Goal: Task Accomplishment & Management: Manage account settings

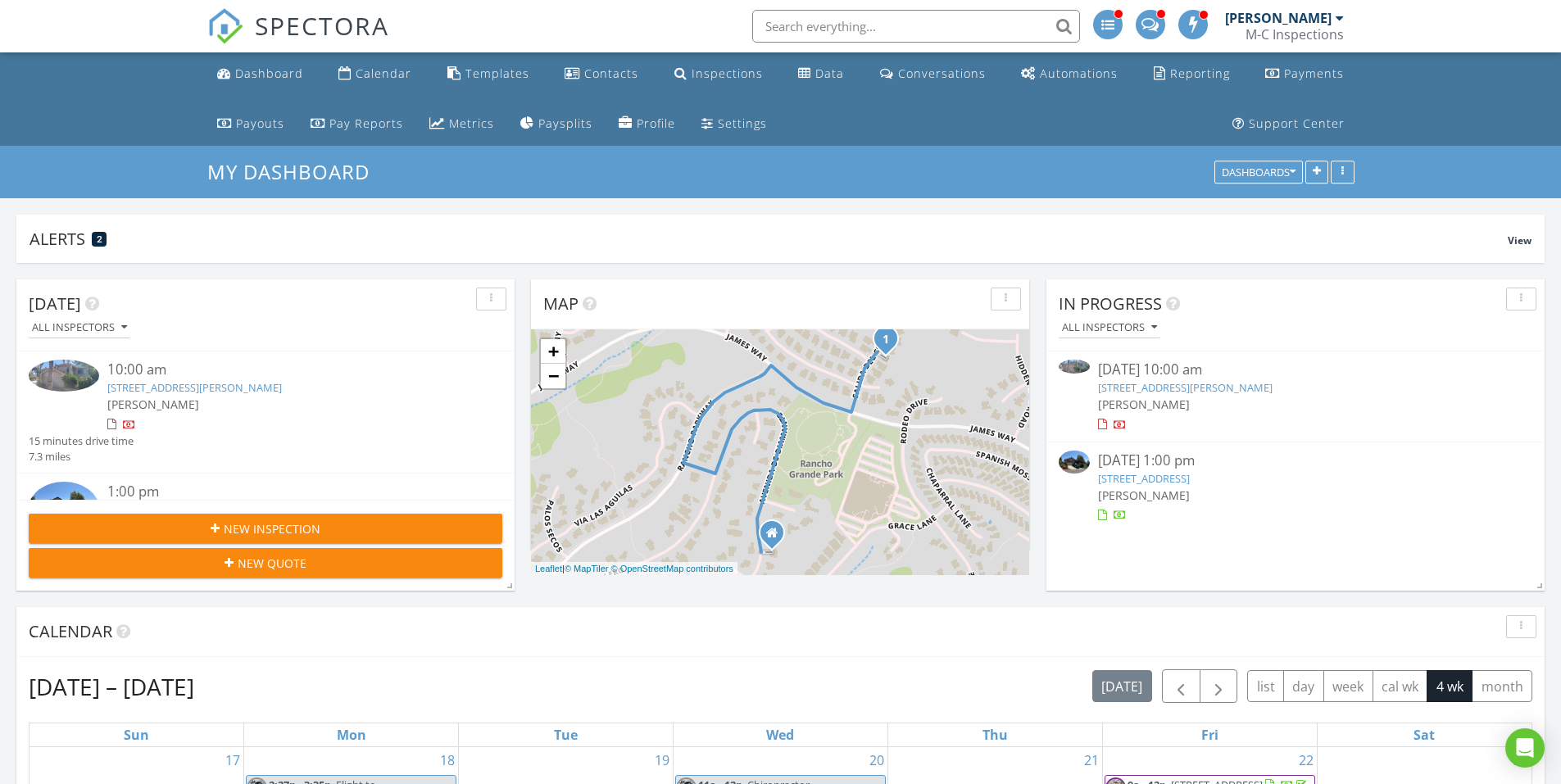
click at [348, 521] on div "New Inspection" at bounding box center [265, 529] width 447 height 17
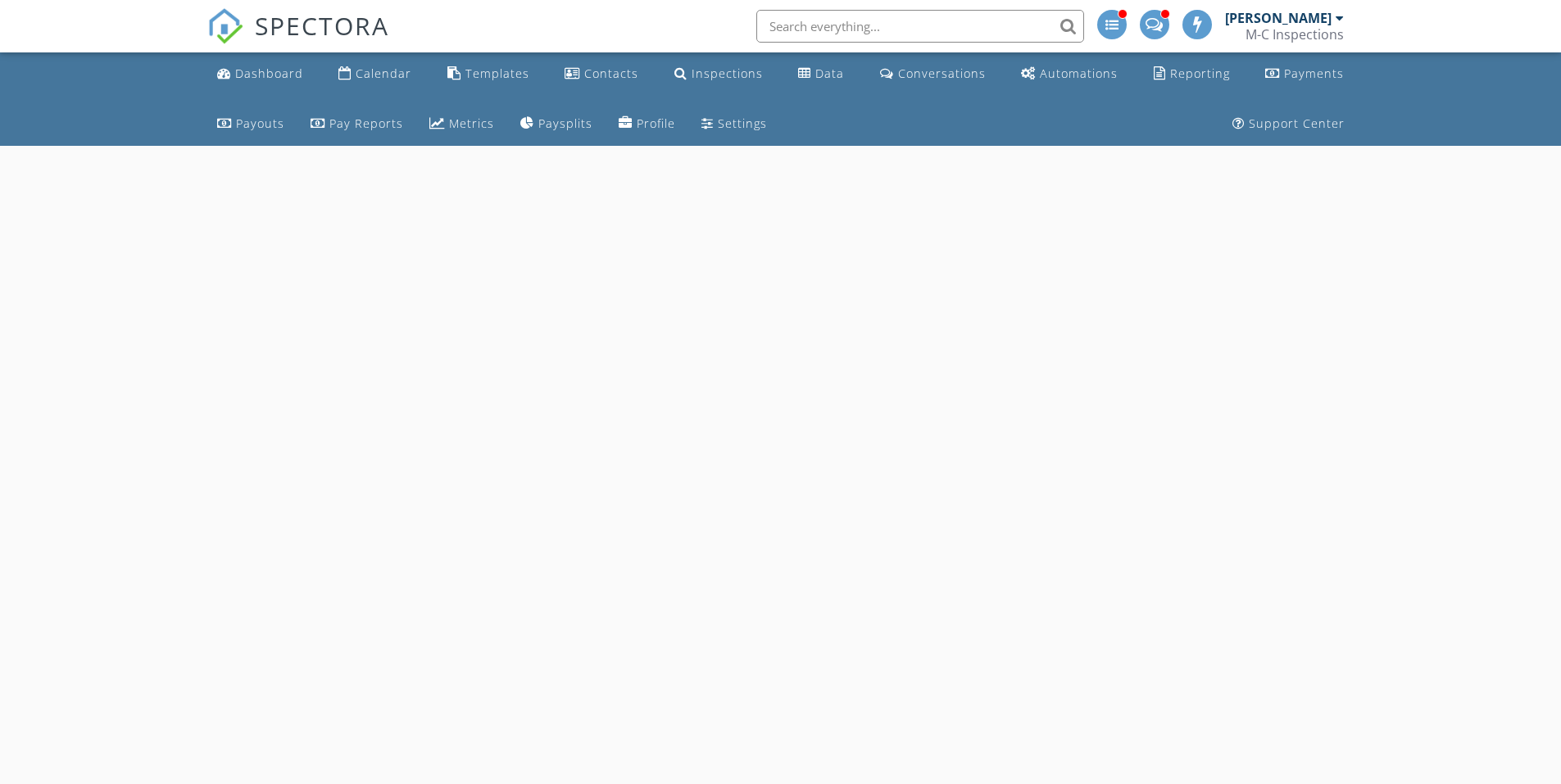
select select "7"
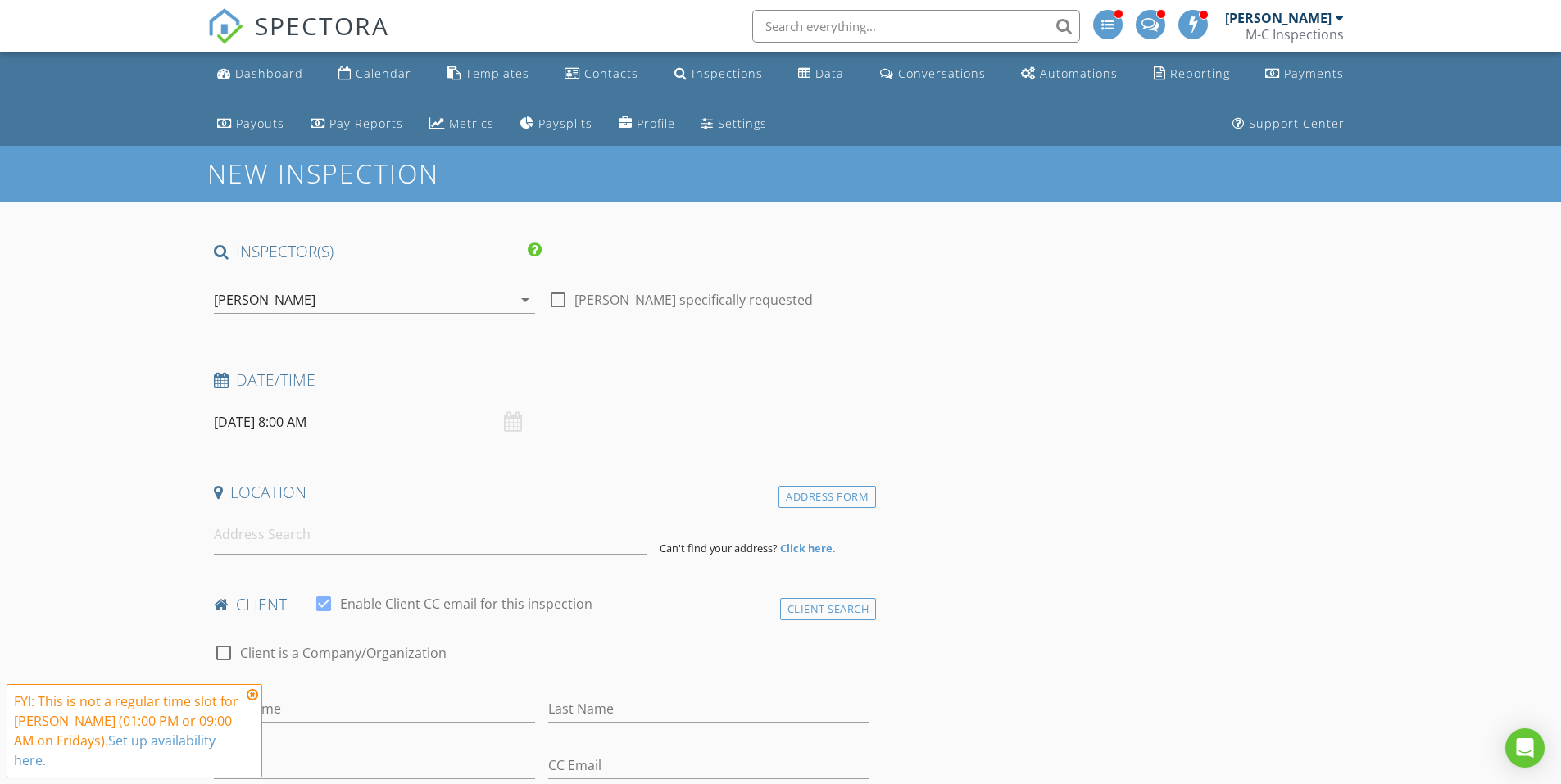
click at [424, 427] on input "08/29/2025 8:00 AM" at bounding box center [374, 422] width 321 height 40
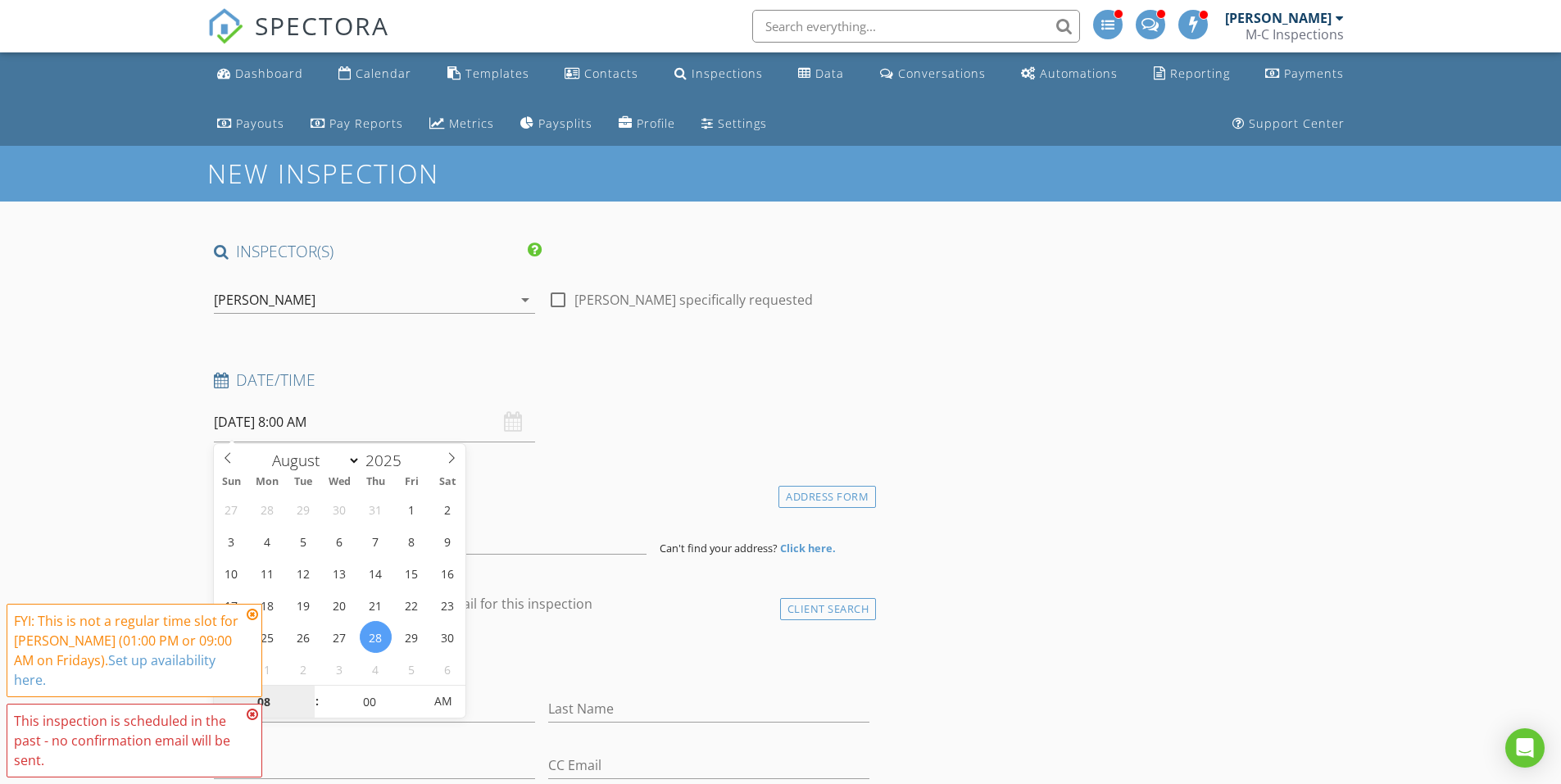
type input "08/28/2025 8:00 AM"
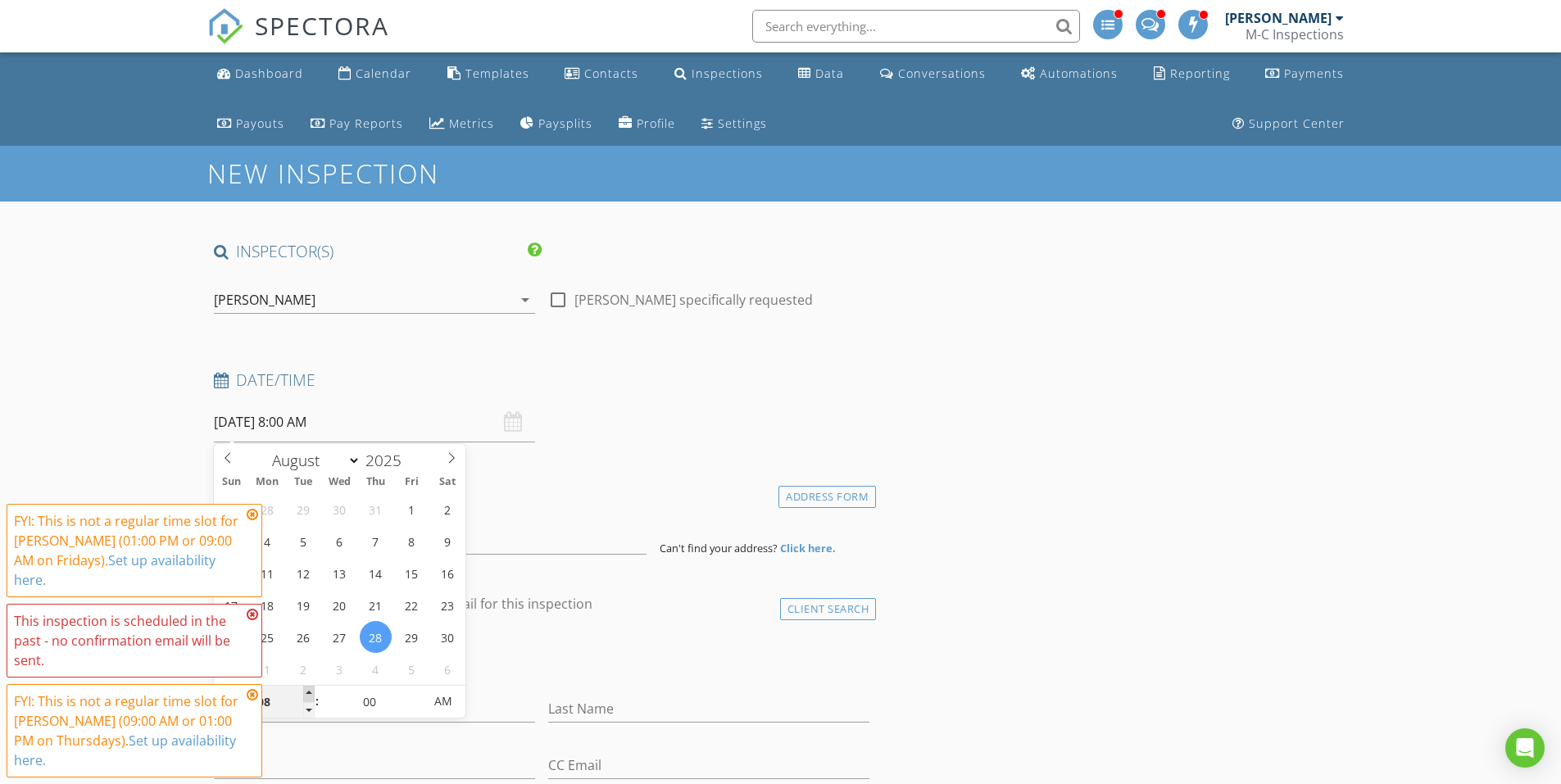
type input "09"
type input "08/28/2025 9:00 AM"
click at [309, 686] on span at bounding box center [309, 693] width 11 height 16
type input "10"
type input "08/28/2025 10:00 AM"
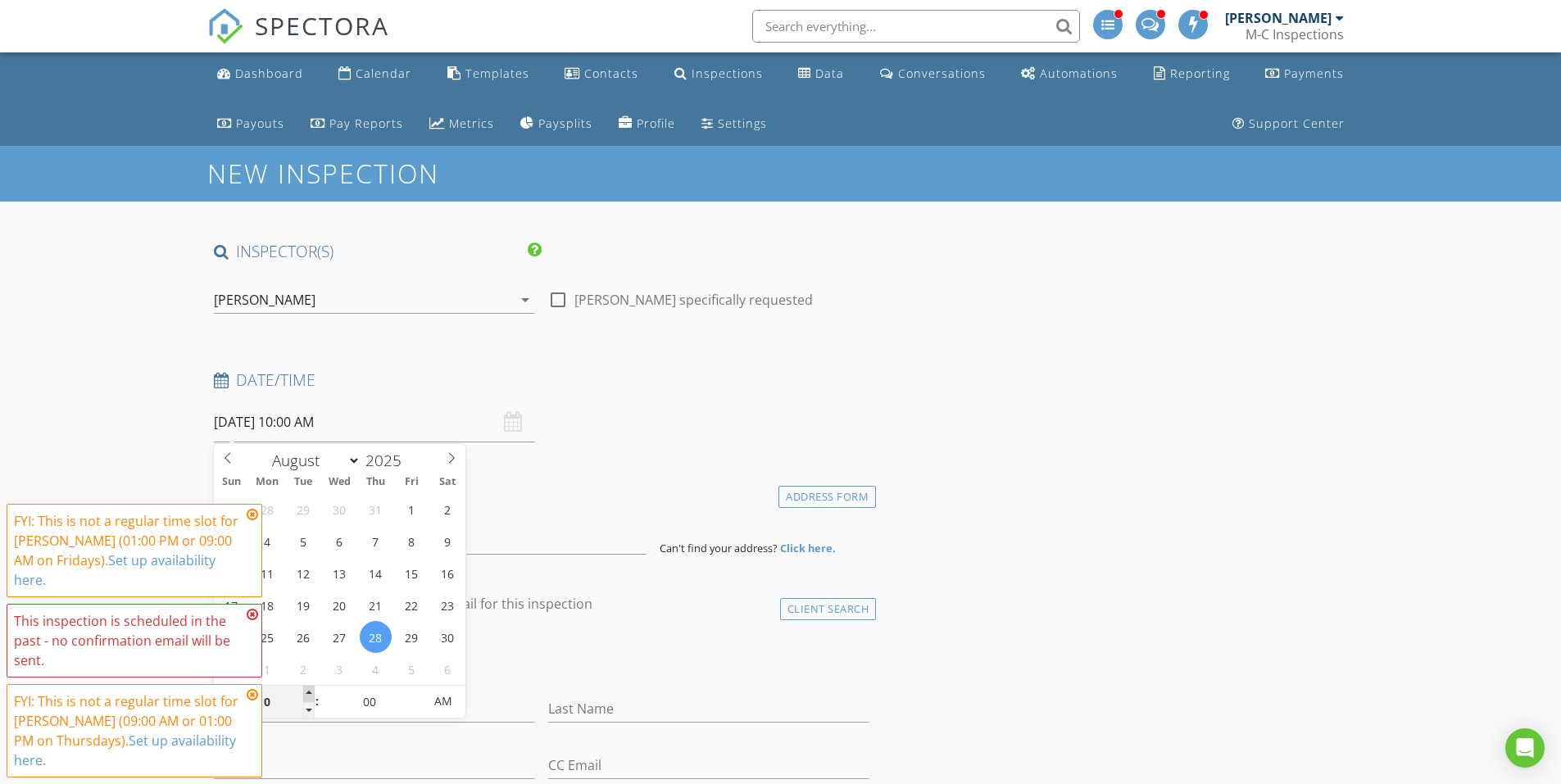
click at [310, 686] on span at bounding box center [309, 693] width 11 height 16
type input "11"
type input "08/28/2025 11:00 AM"
click at [310, 687] on span at bounding box center [309, 693] width 11 height 16
type input "12"
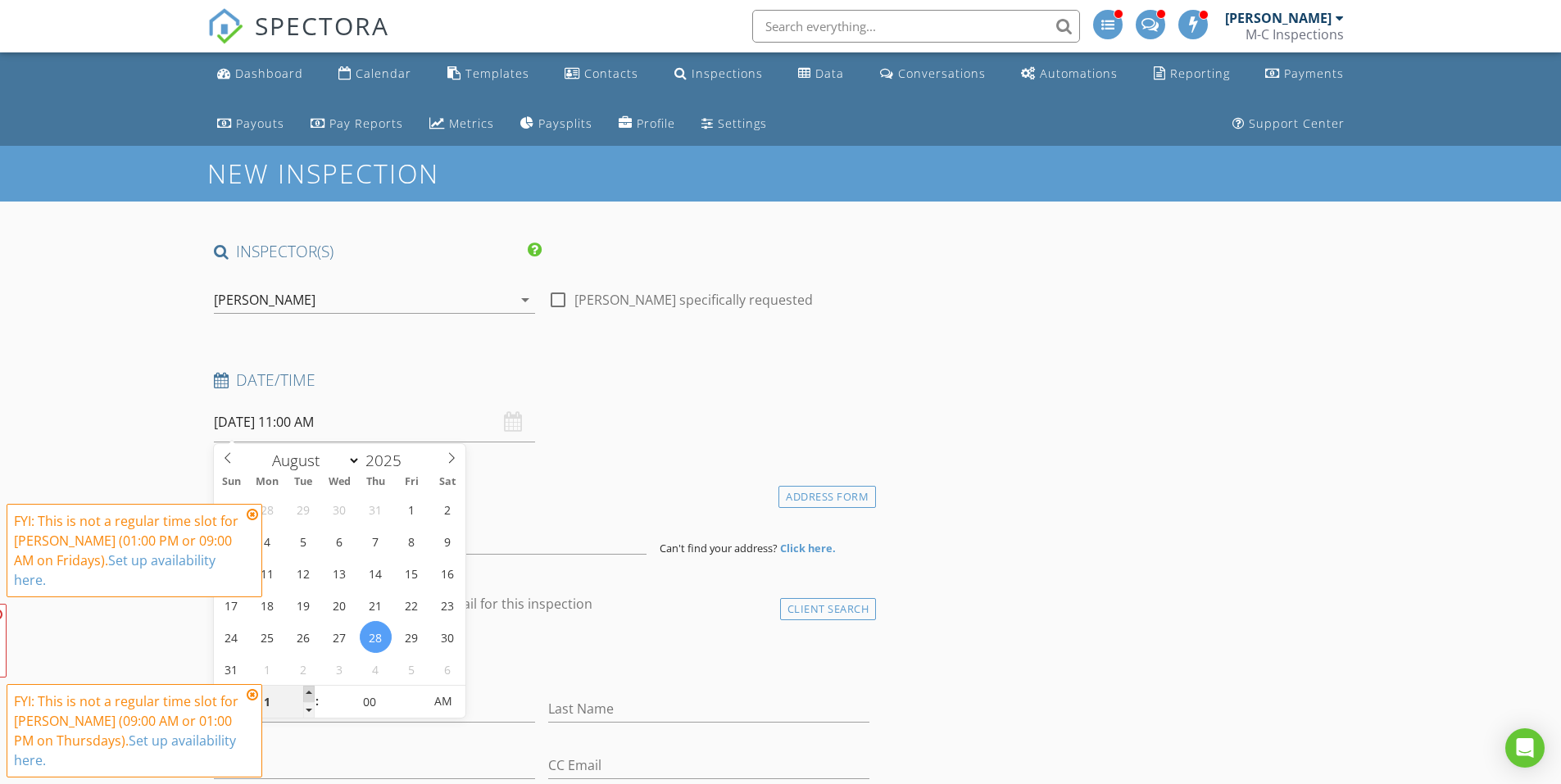
type input "08/28/2025 12:00 PM"
click at [310, 687] on span at bounding box center [309, 693] width 11 height 16
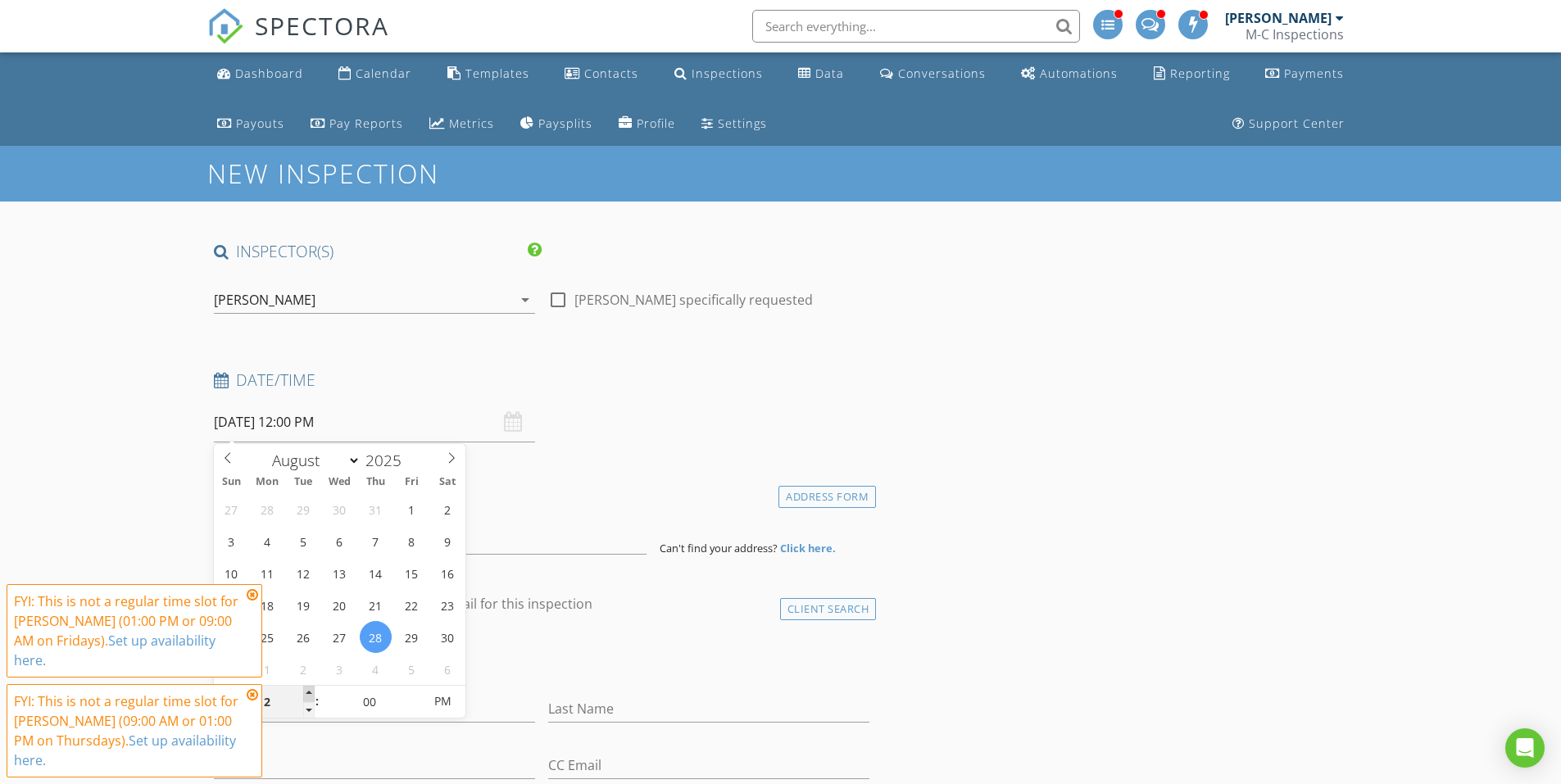
type input "01"
type input "08/28/2025 1:00 PM"
click at [310, 687] on span at bounding box center [309, 693] width 11 height 16
click at [649, 482] on h4 "Location" at bounding box center [542, 492] width 657 height 22
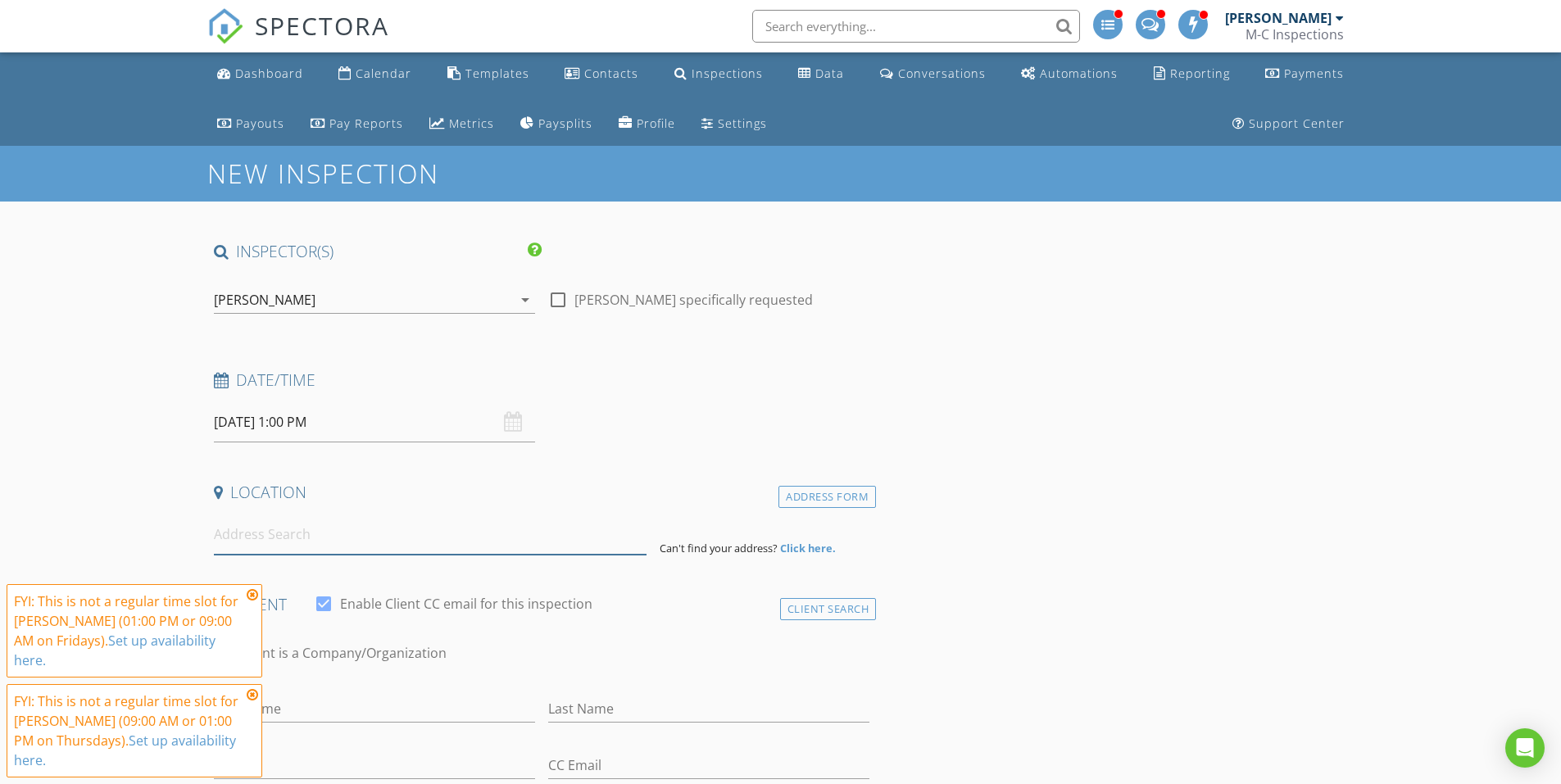
click at [555, 544] on input at bounding box center [430, 535] width 432 height 40
click at [452, 539] on input at bounding box center [430, 535] width 432 height 40
paste input "541 Harloe Ave Pismo Beach CA 93449"
type input "541 Harloe Ave, Pismo Beach, CA 93449, USA"
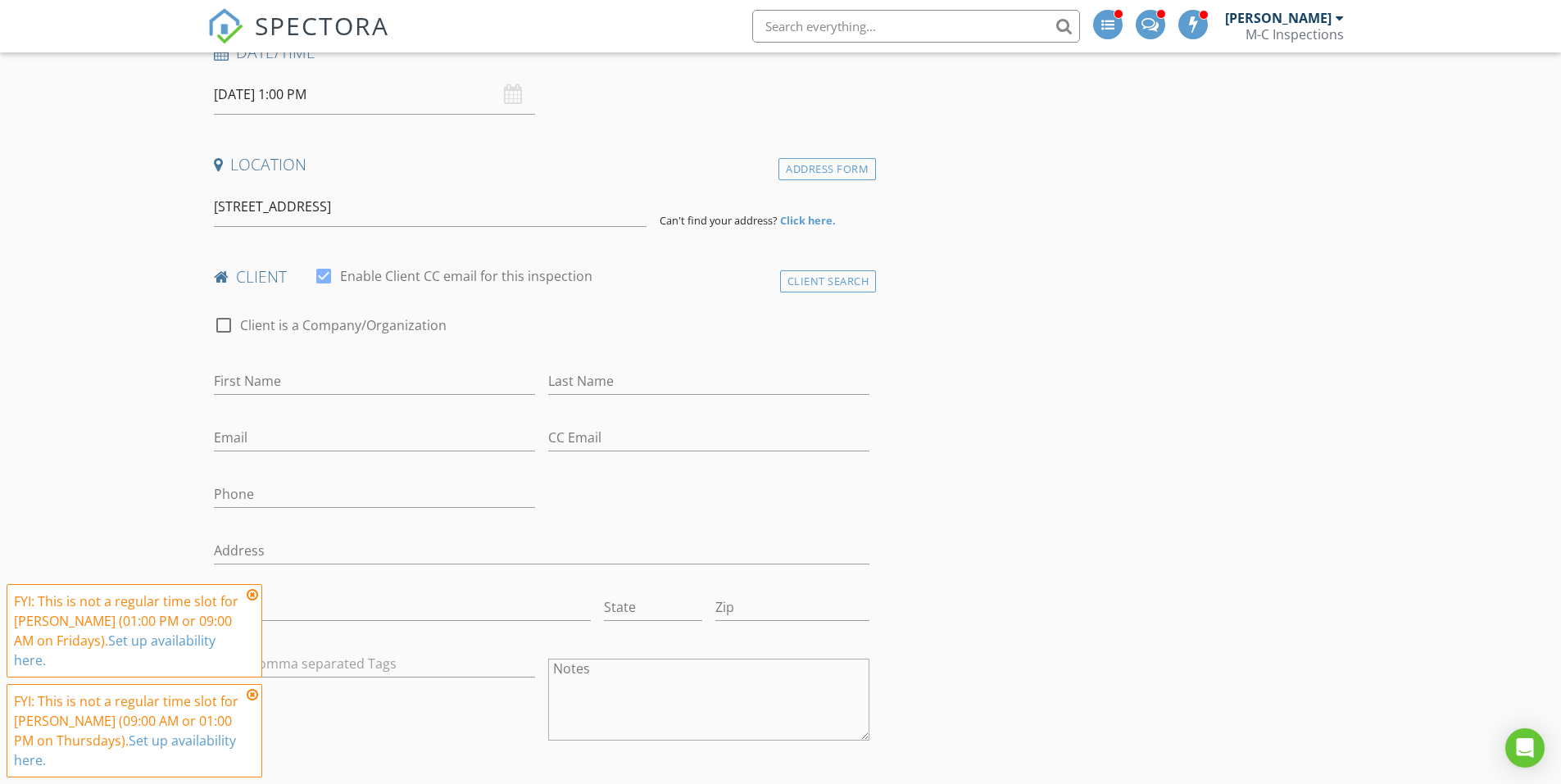
scroll to position [410, 0]
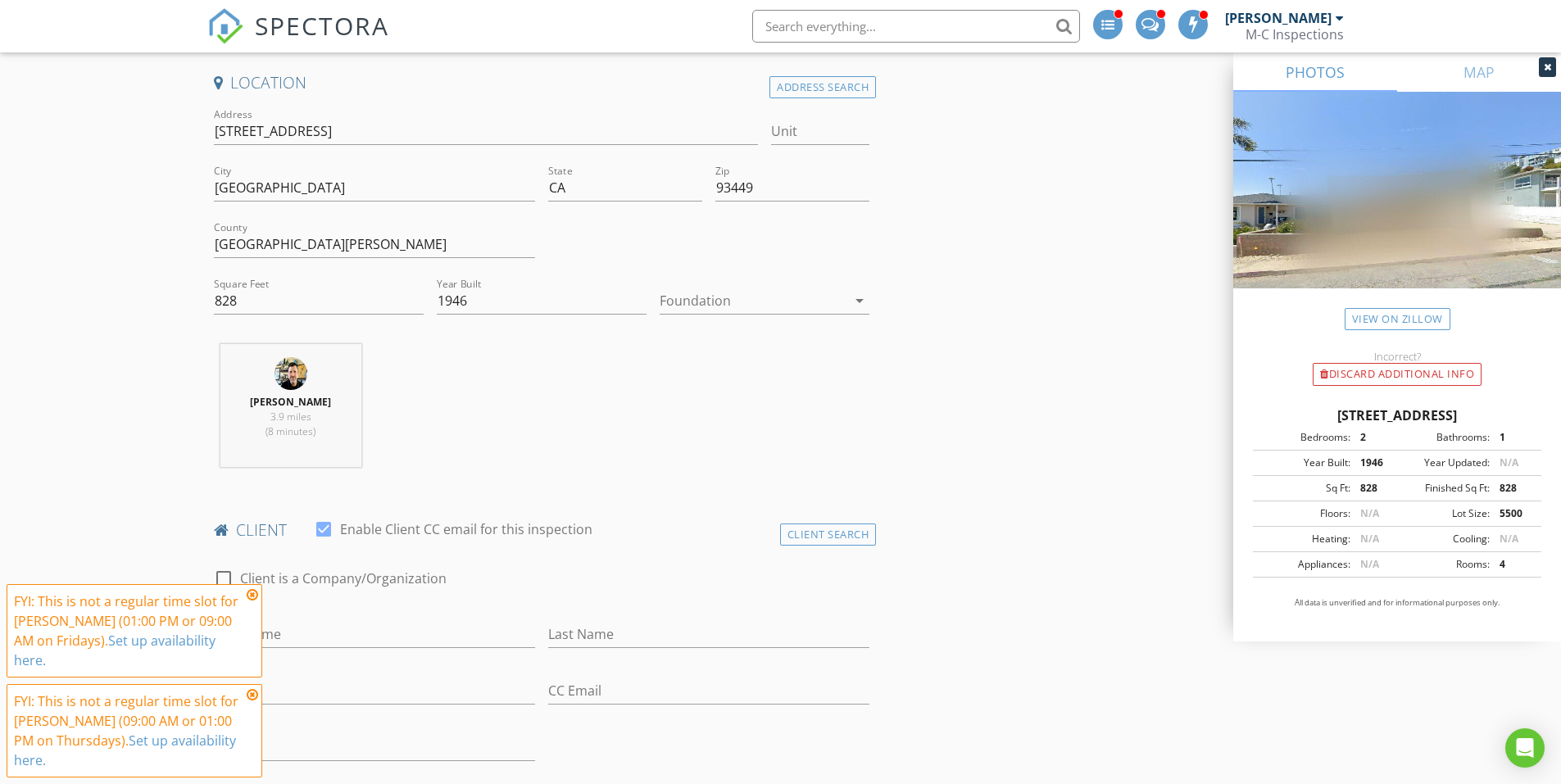
click at [220, 580] on div at bounding box center [224, 579] width 28 height 28
checkbox input "true"
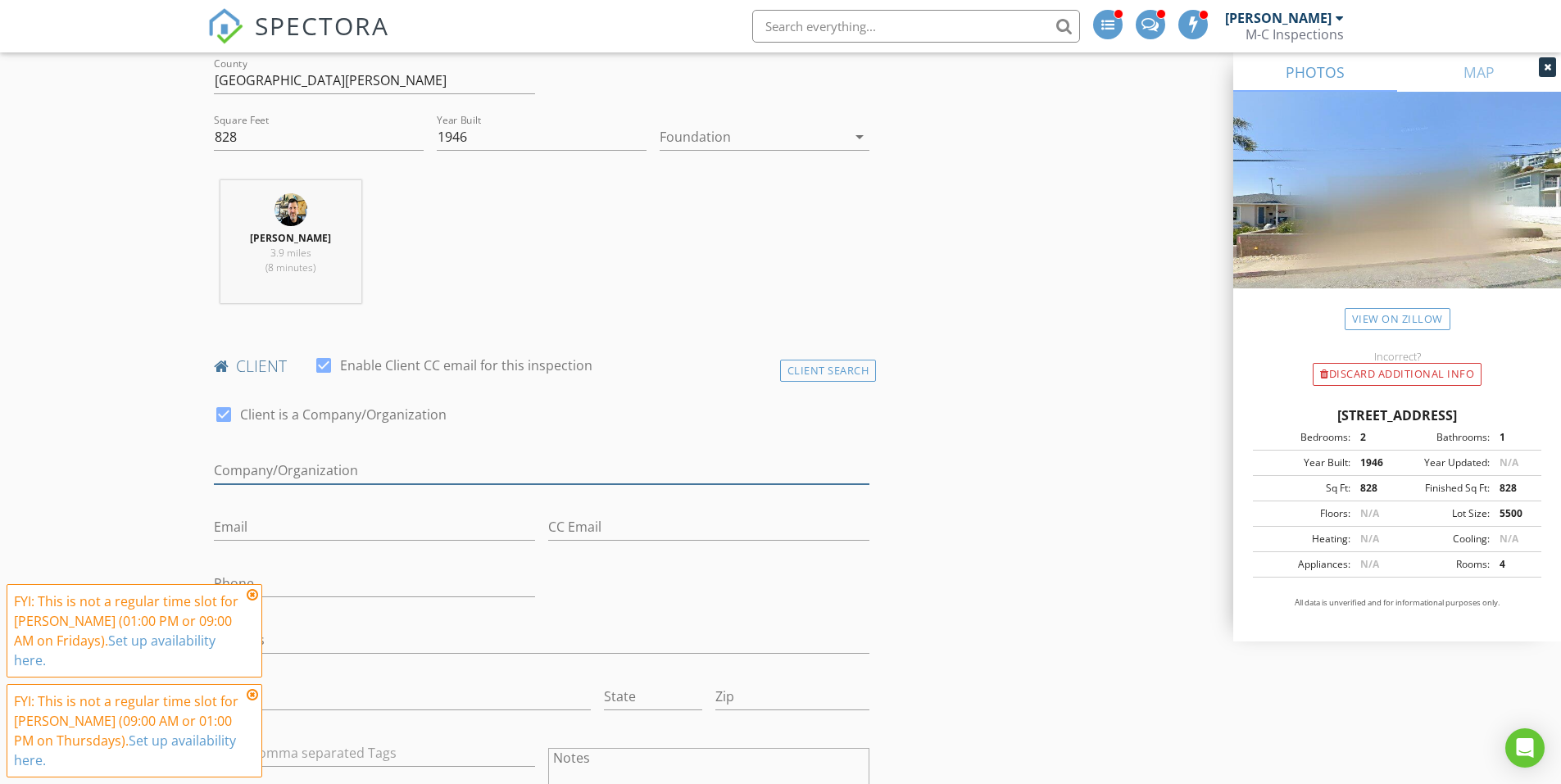
click at [443, 480] on input "Enable Client CC email for this inspection" at bounding box center [542, 470] width 657 height 27
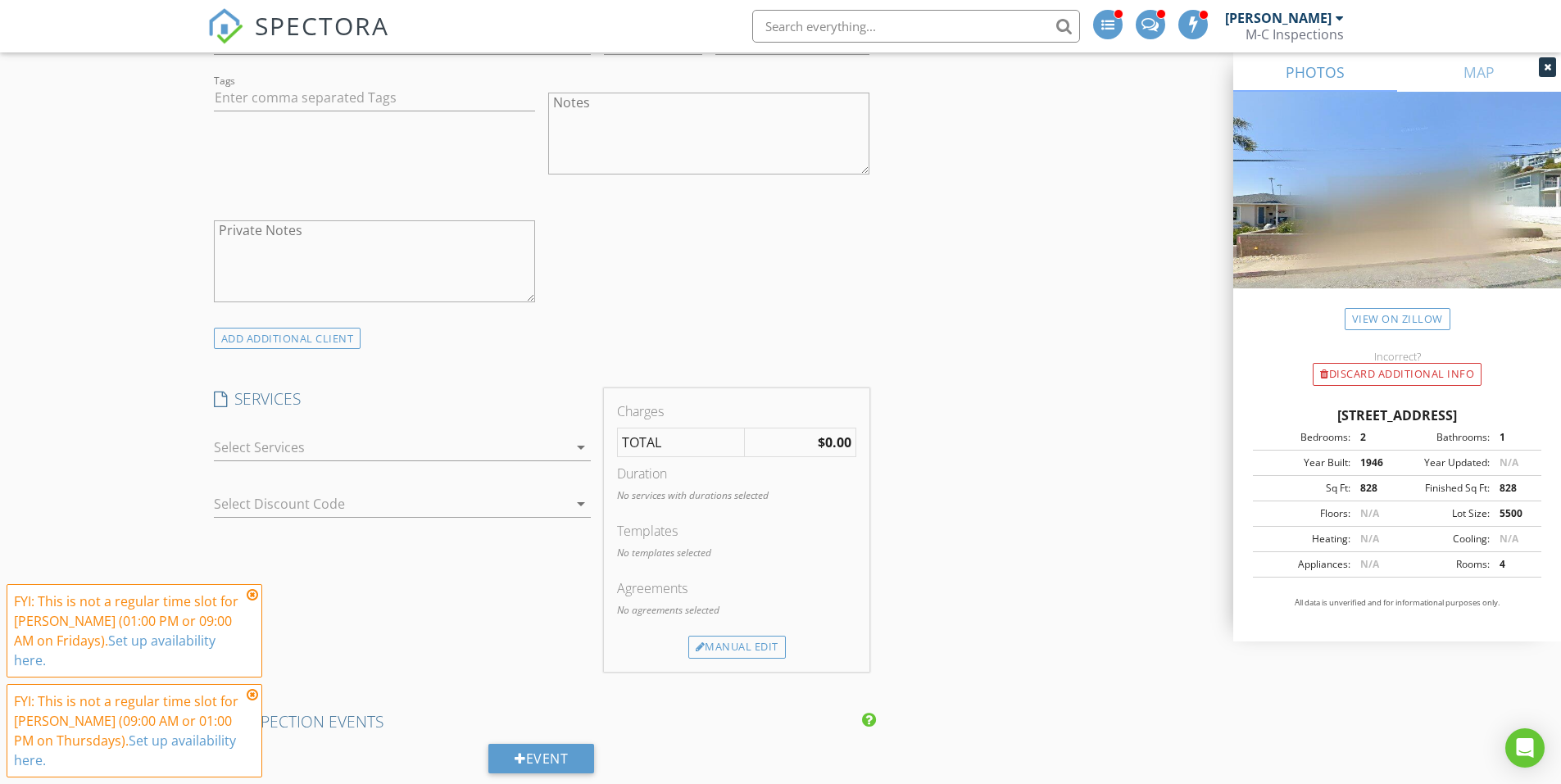
scroll to position [1311, 0]
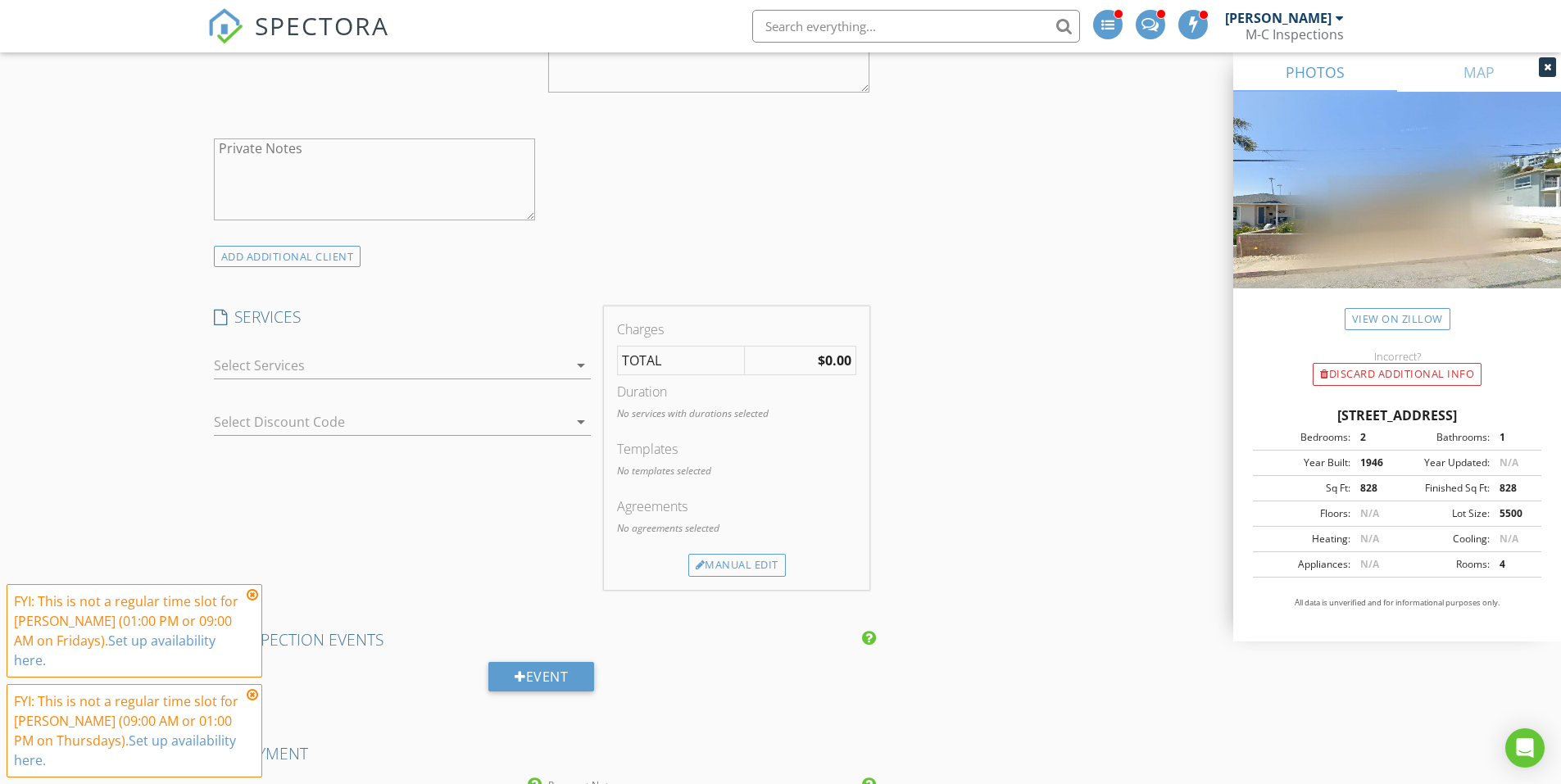
type input "Bergantz Construction"
click at [493, 384] on div "arrow_drop_down" at bounding box center [402, 374] width 377 height 43
click at [493, 372] on div at bounding box center [390, 366] width 354 height 26
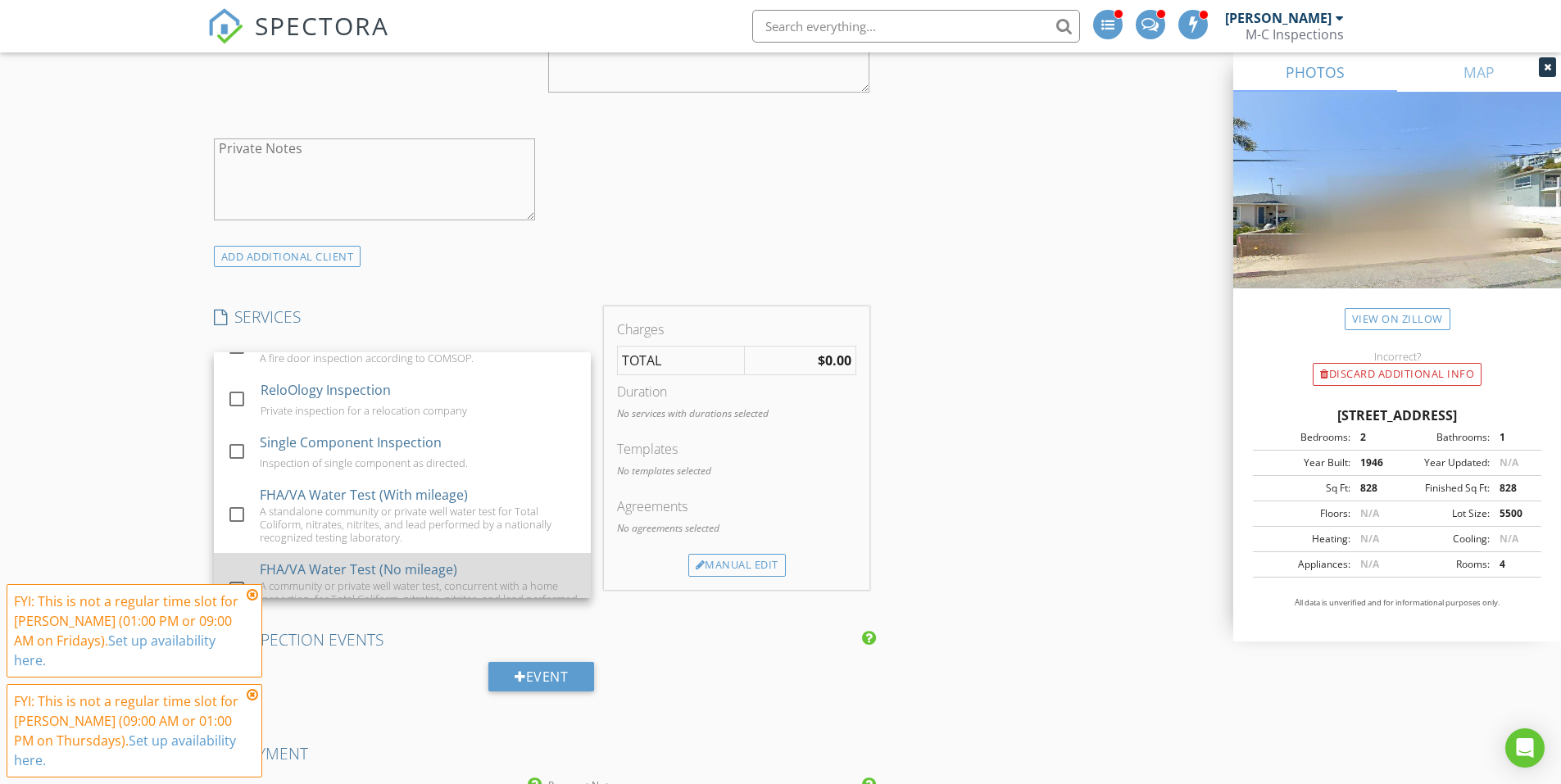
scroll to position [746, 0]
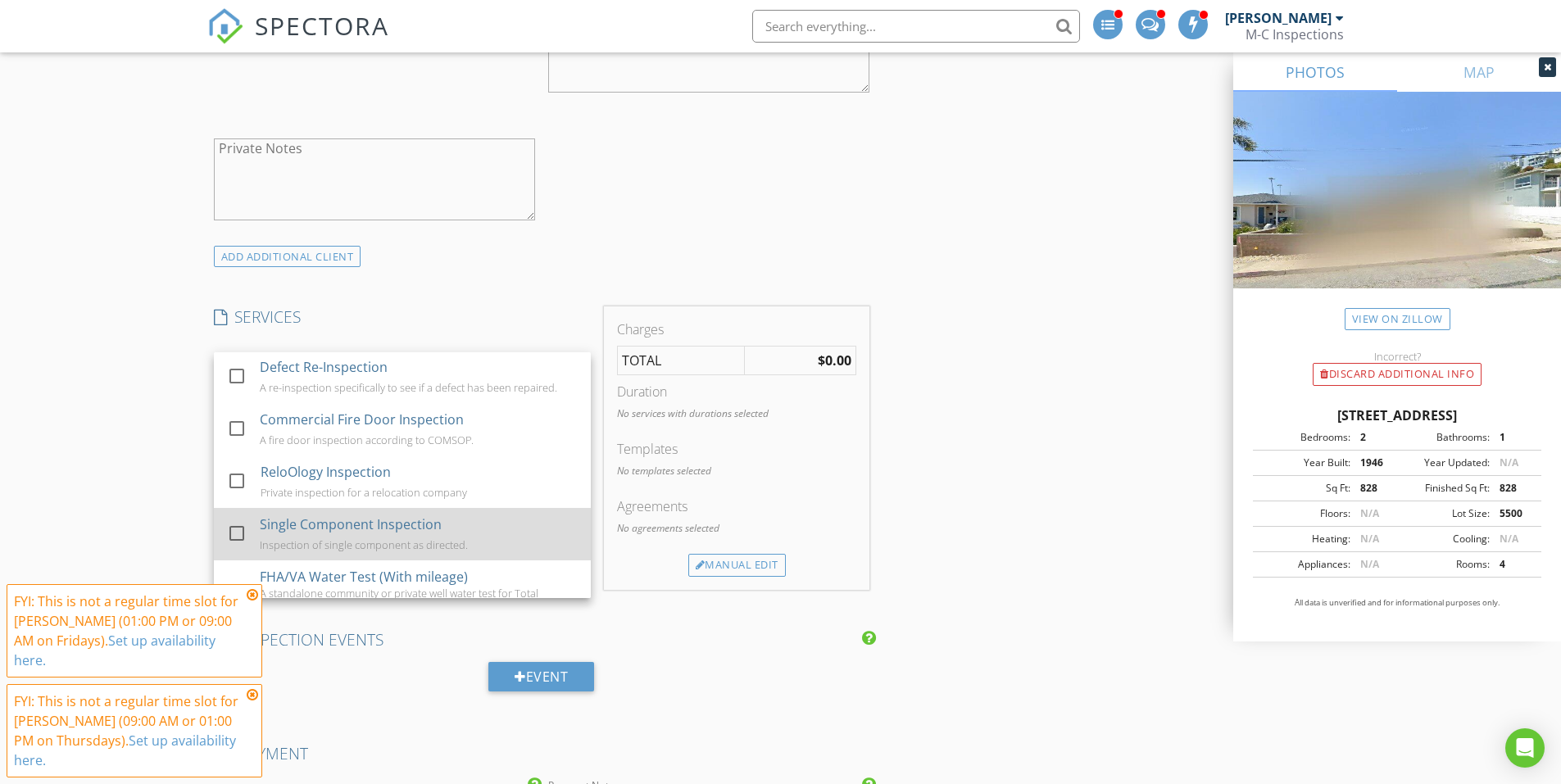
click at [387, 515] on div "Single Component Inspection" at bounding box center [351, 524] width 182 height 20
checkbox input "false"
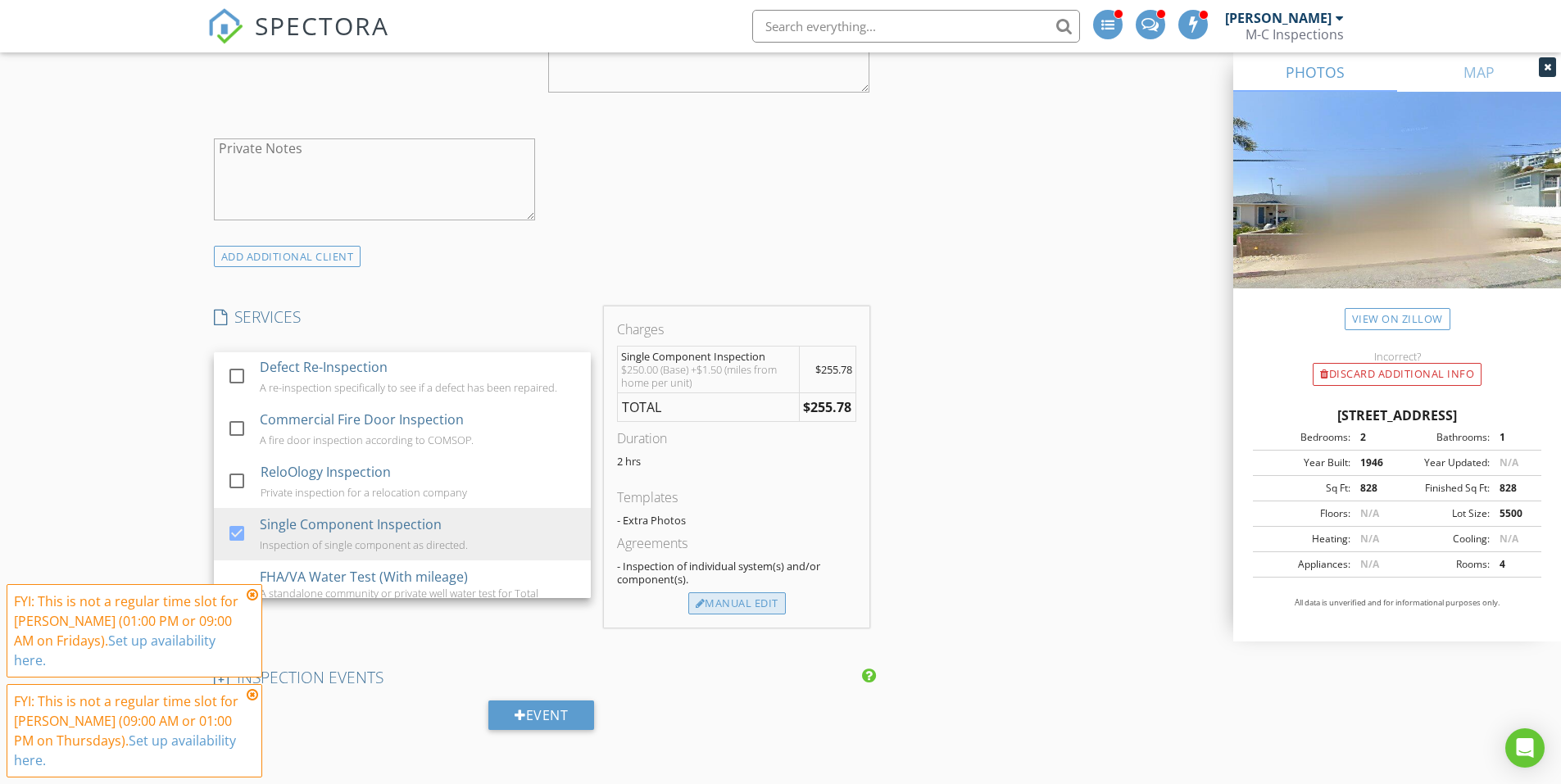
click at [715, 610] on div "Manual Edit" at bounding box center [737, 604] width 98 height 23
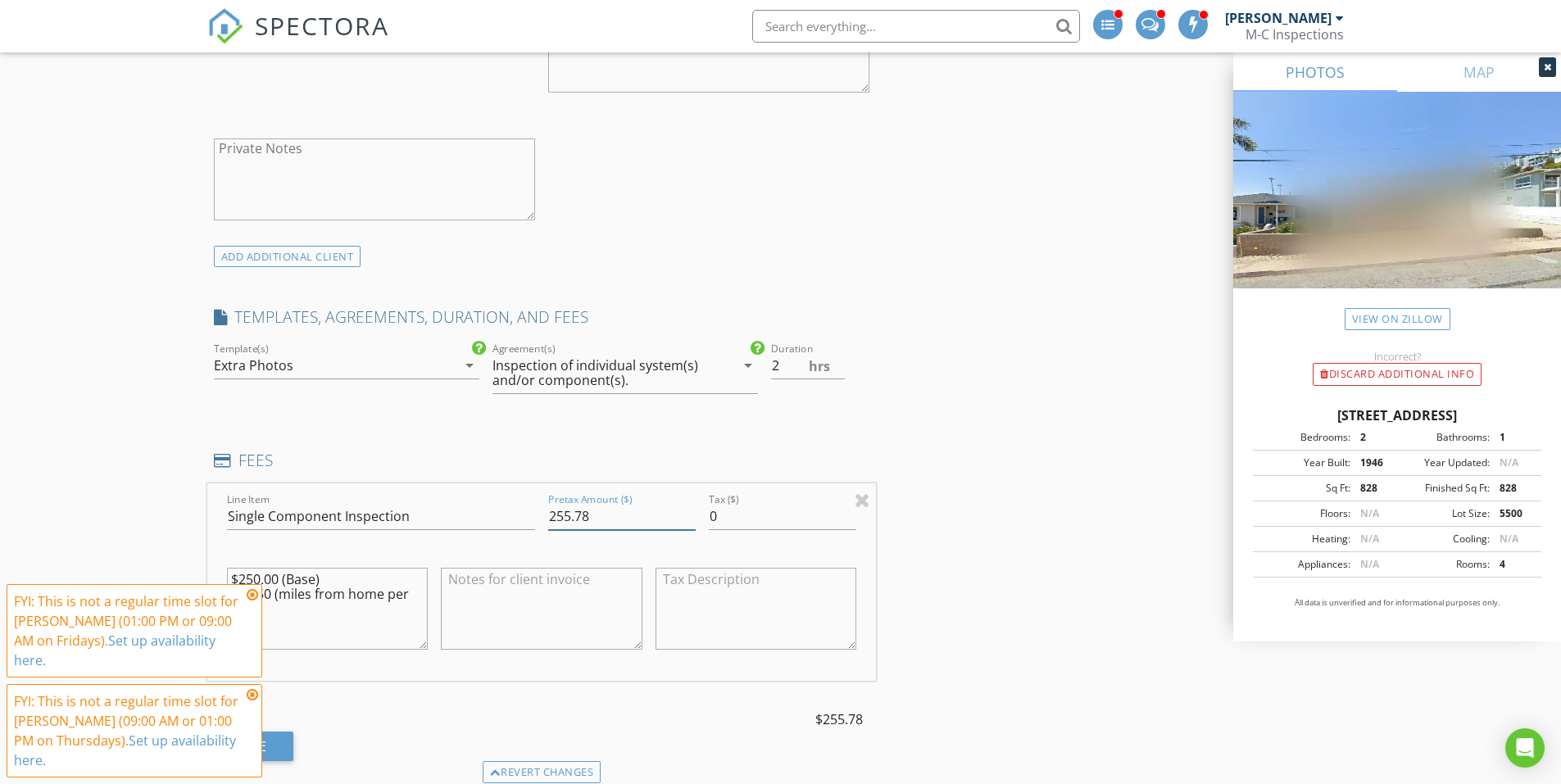
drag, startPoint x: 566, startPoint y: 517, endPoint x: 534, endPoint y: 517, distance: 32.0
click at [534, 517] on div "Line Item Single Component Inspection Pretax Amount ($) 255.78 Tax ($) 0 $250.0…" at bounding box center [542, 581] width 670 height 198
type input "75.00"
click at [859, 432] on div "INSPECTOR(S) check_box Matt Cantrell PRIMARY check_box_outline_blank Kyle Jacob…" at bounding box center [542, 647] width 670 height 3434
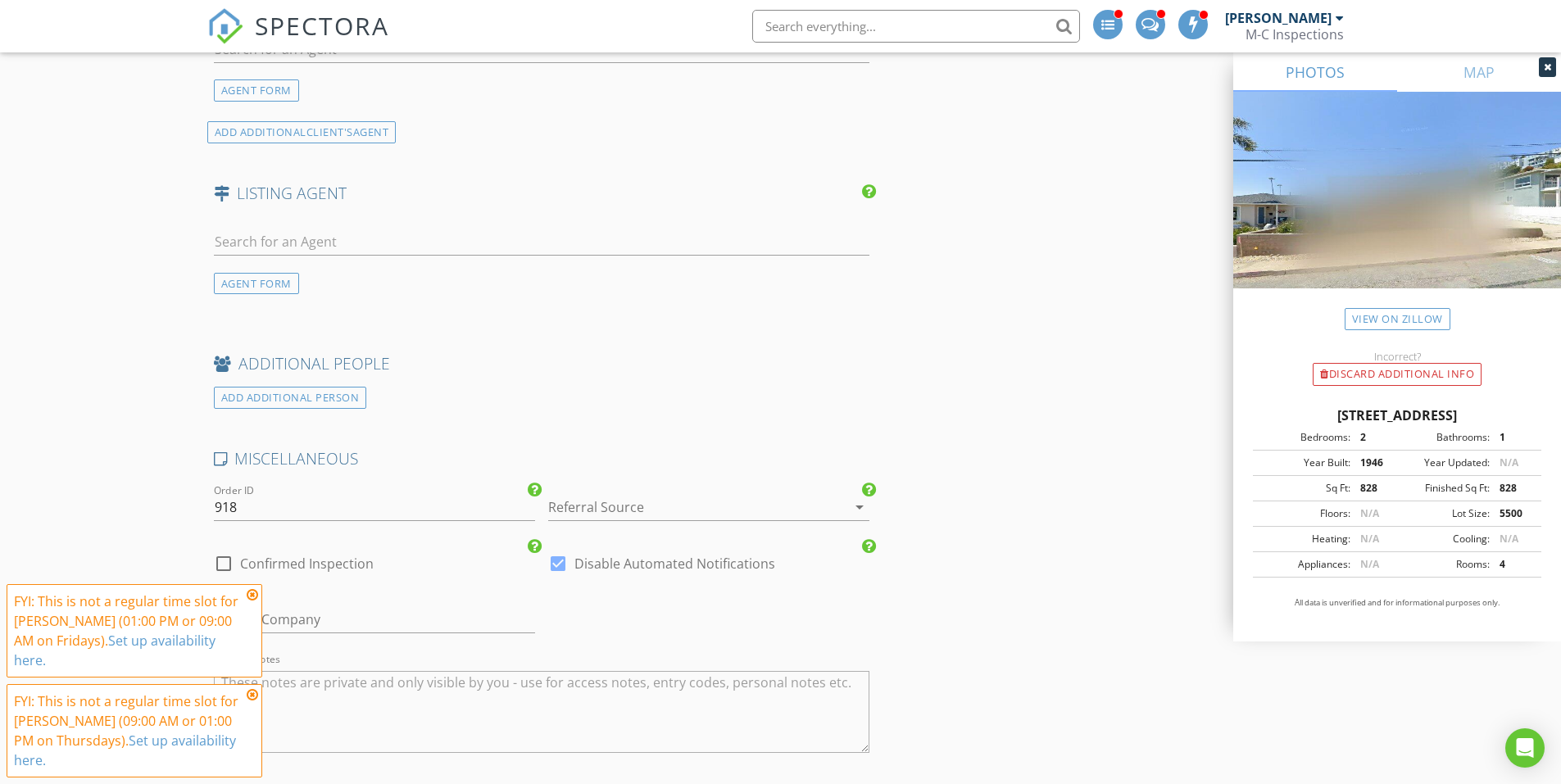
scroll to position [2540, 0]
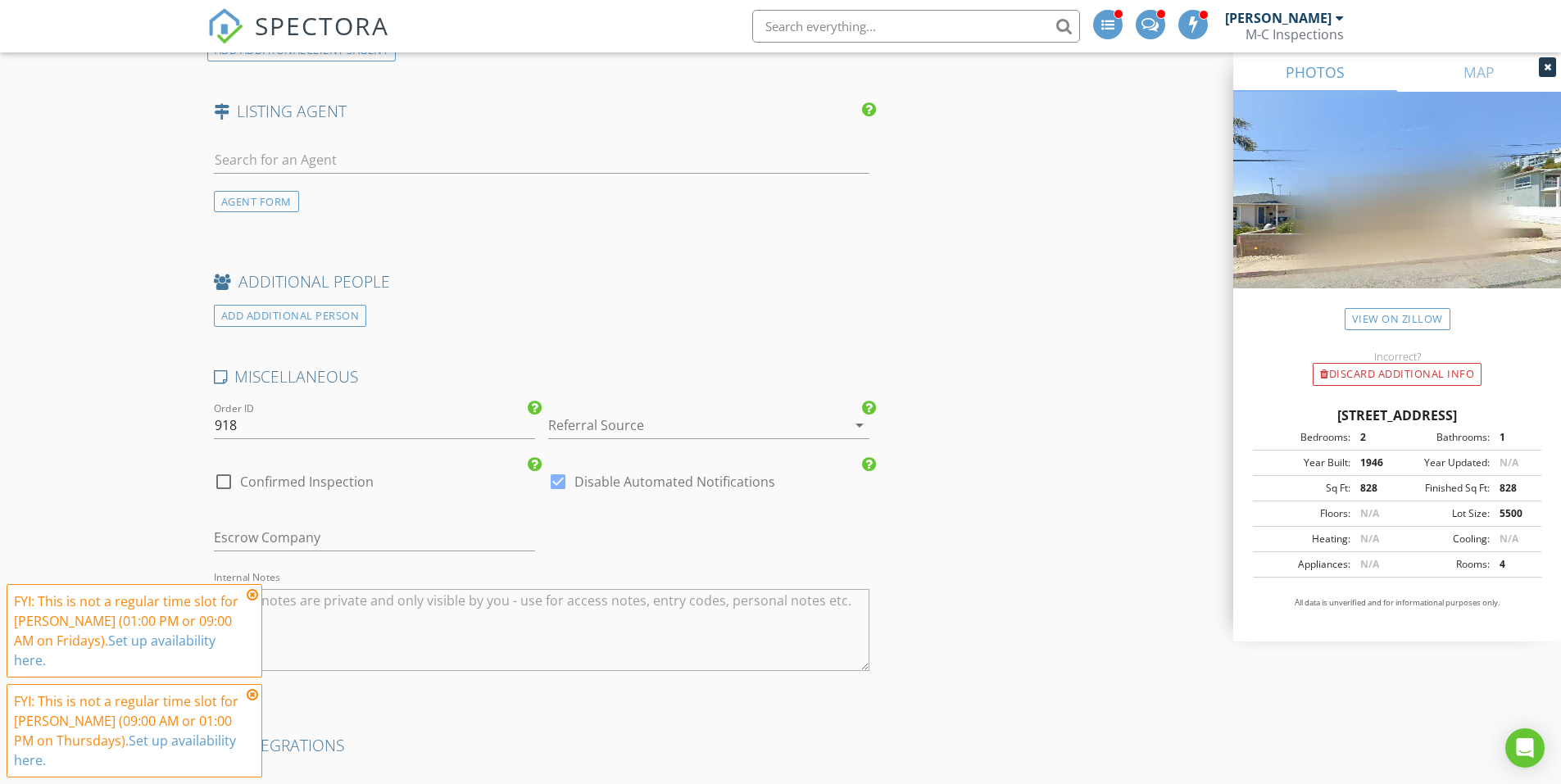
click at [750, 425] on div at bounding box center [686, 425] width 276 height 26
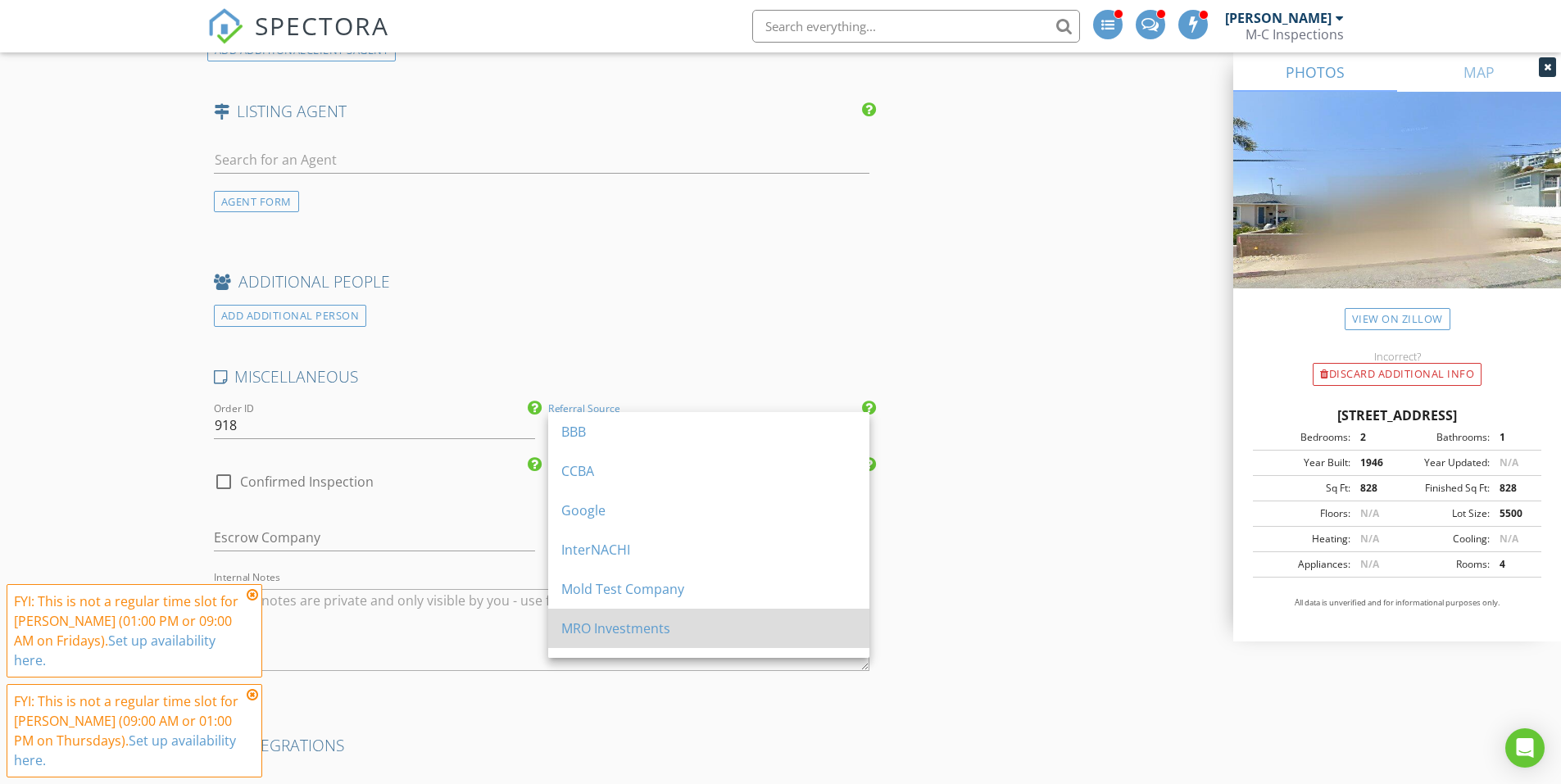
scroll to position [305, 0]
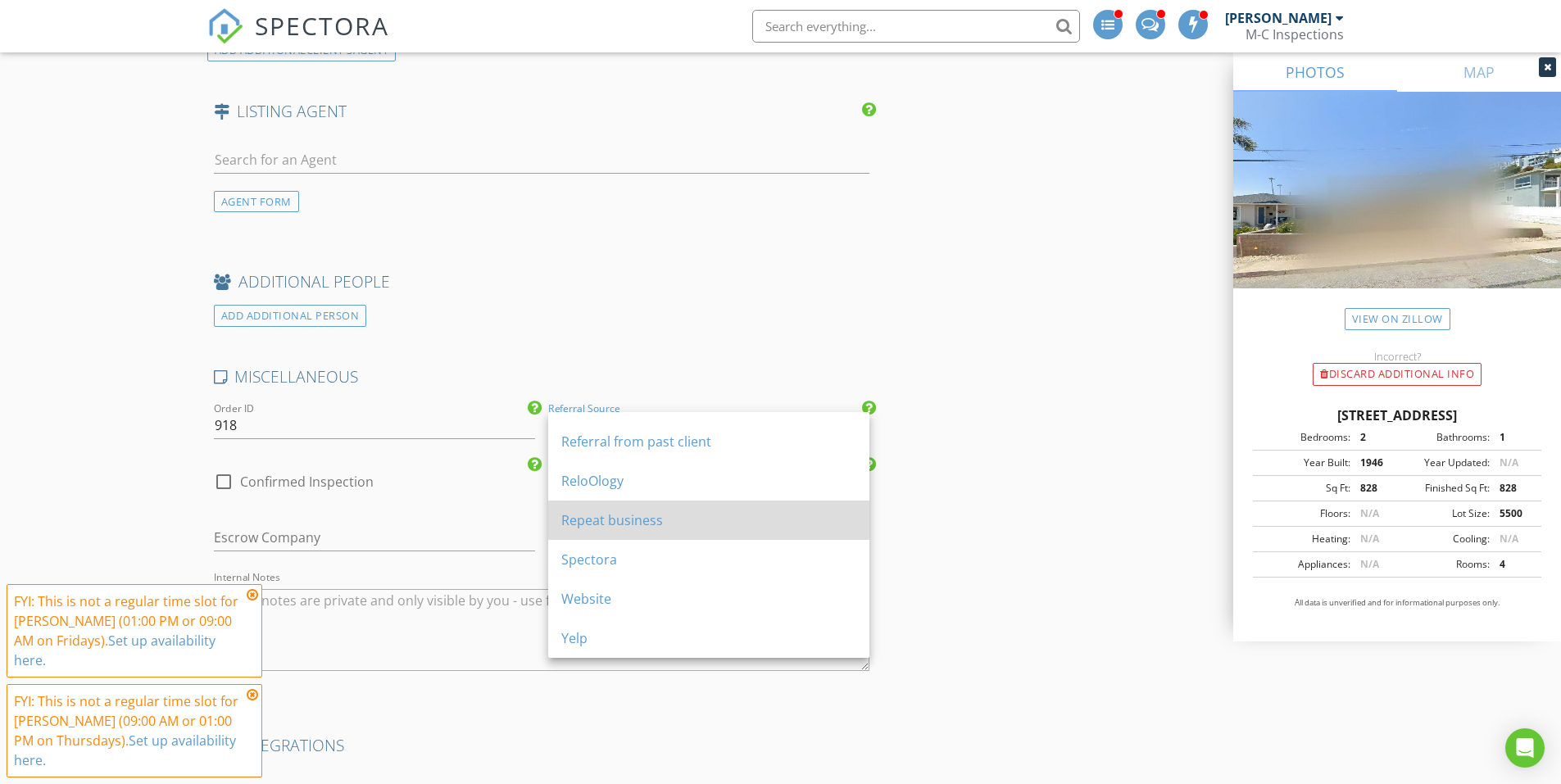
click at [671, 515] on div "Repeat business" at bounding box center [708, 520] width 295 height 20
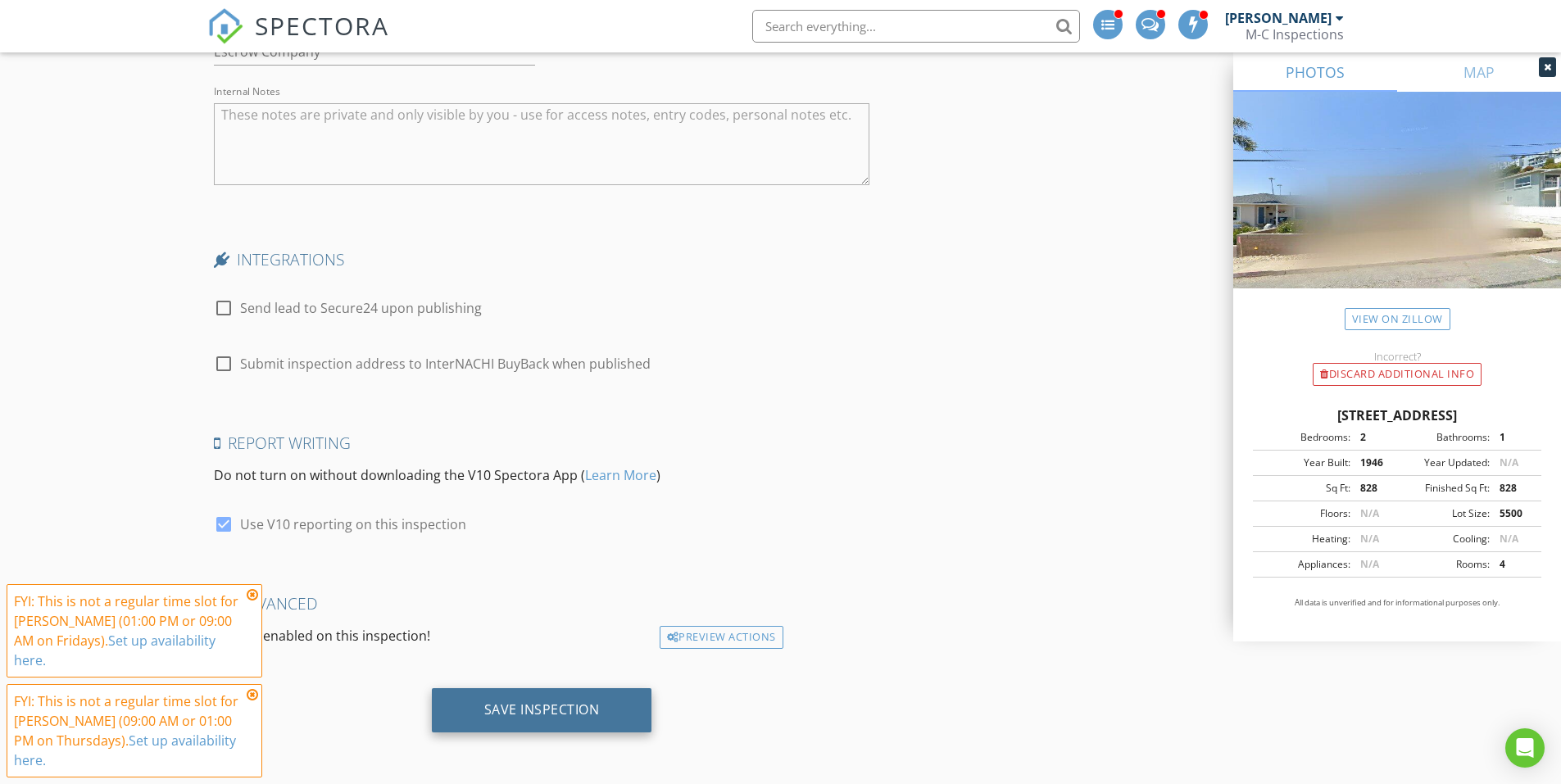
click at [593, 711] on div "Save Inspection" at bounding box center [541, 709] width 115 height 16
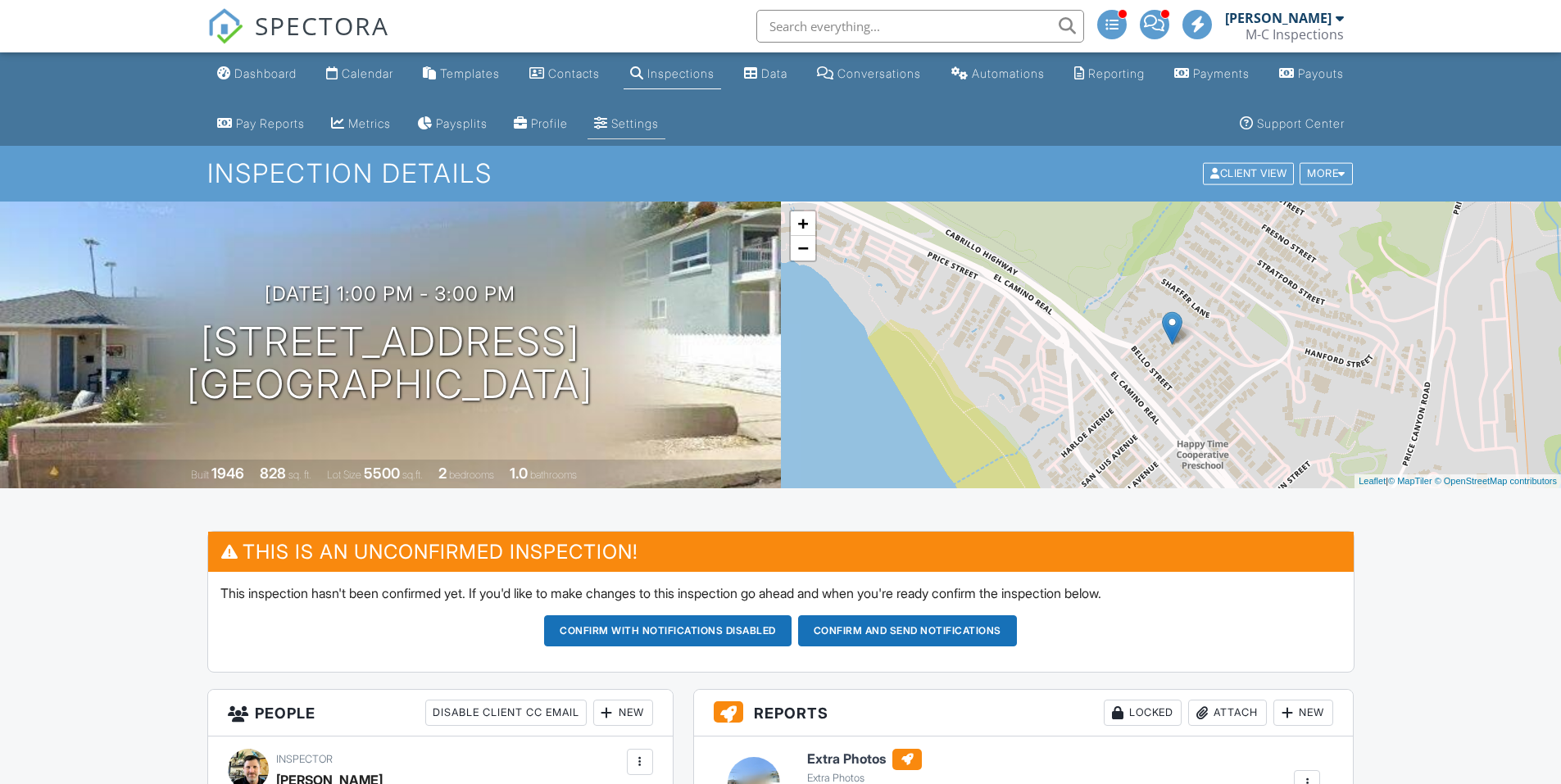
click at [659, 120] on div "Settings" at bounding box center [635, 123] width 48 height 14
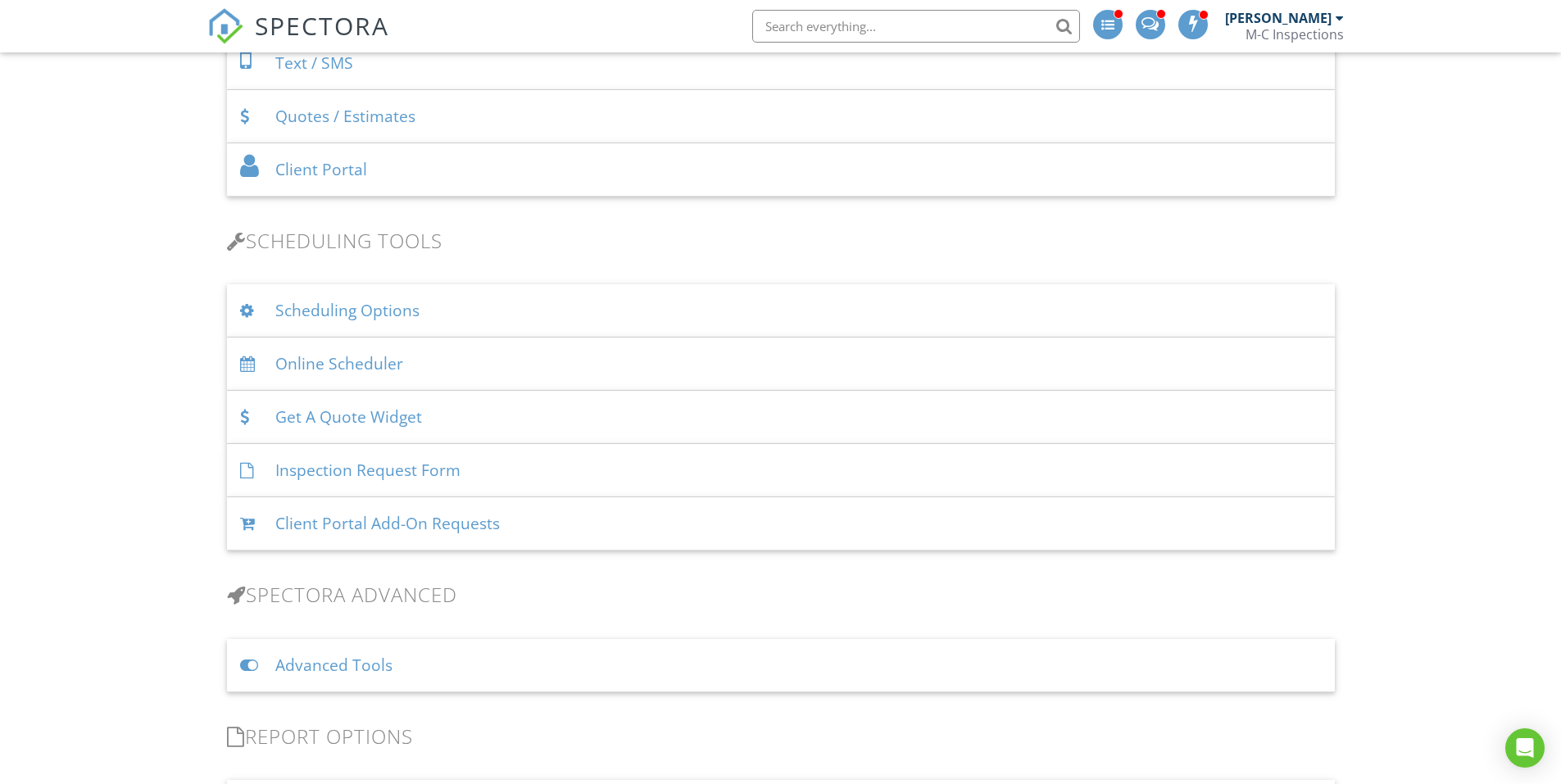
scroll to position [912, 0]
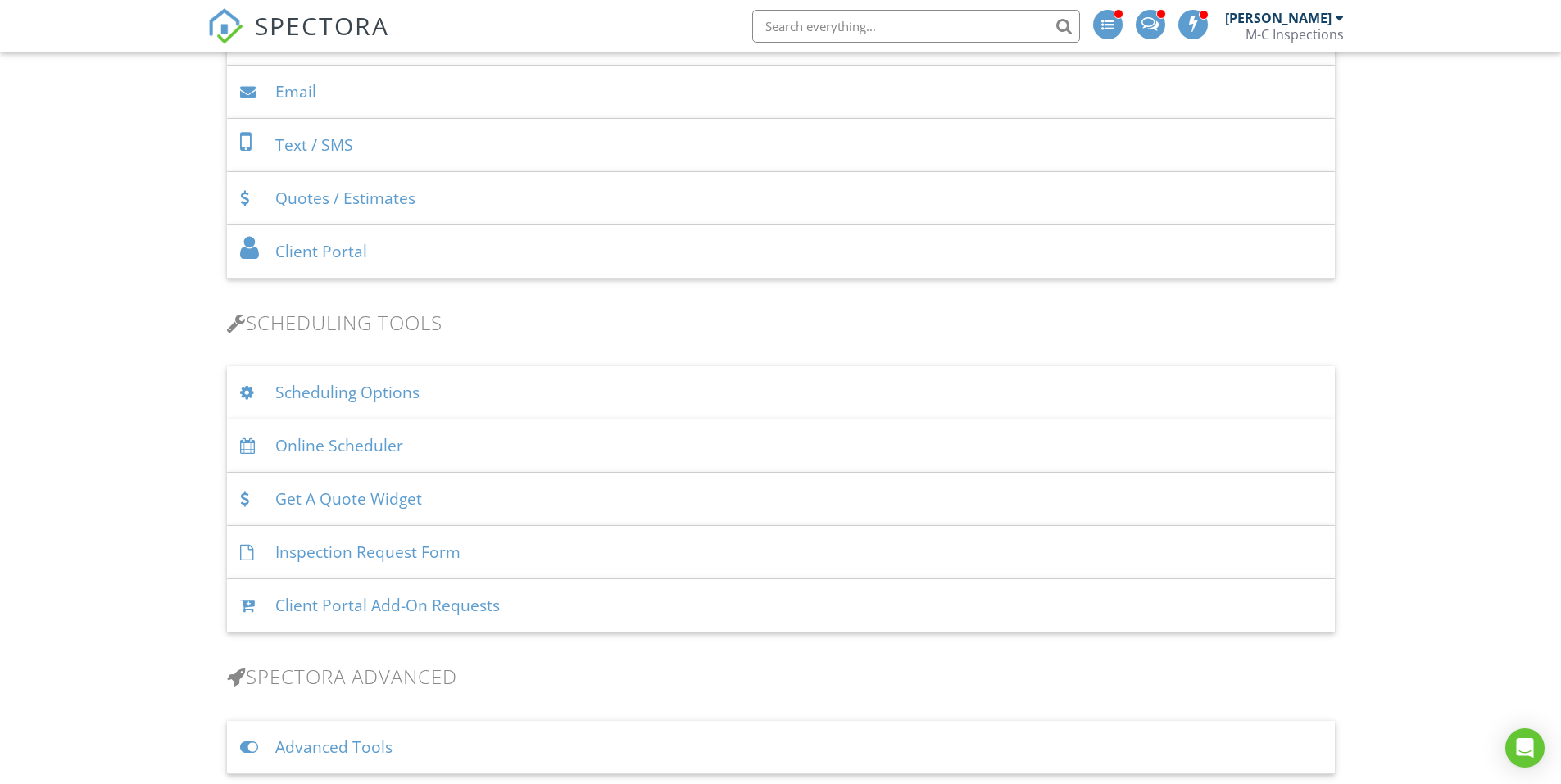
click at [418, 395] on div "Scheduling Options" at bounding box center [780, 392] width 1108 height 53
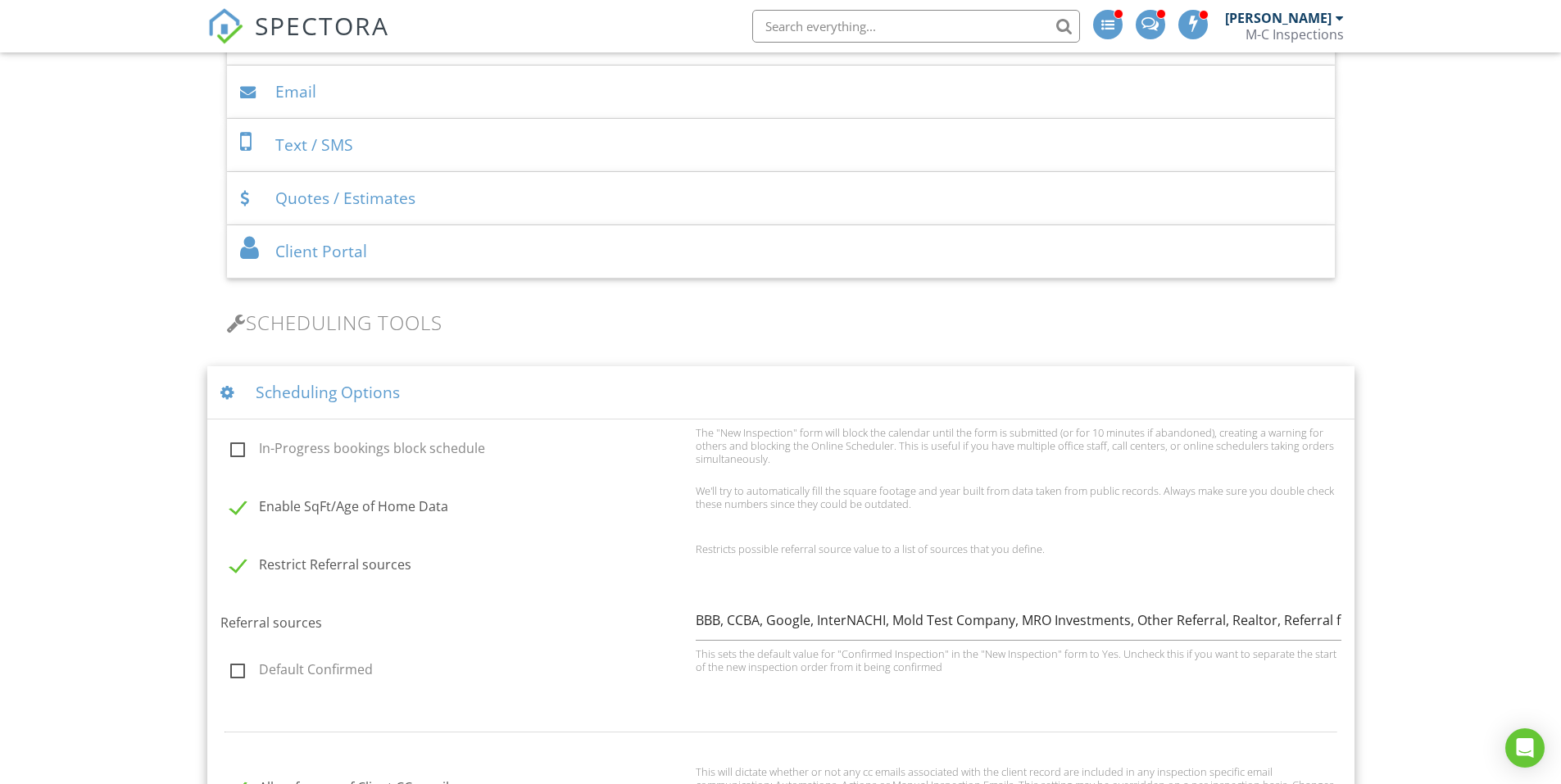
scroll to position [1077, 0]
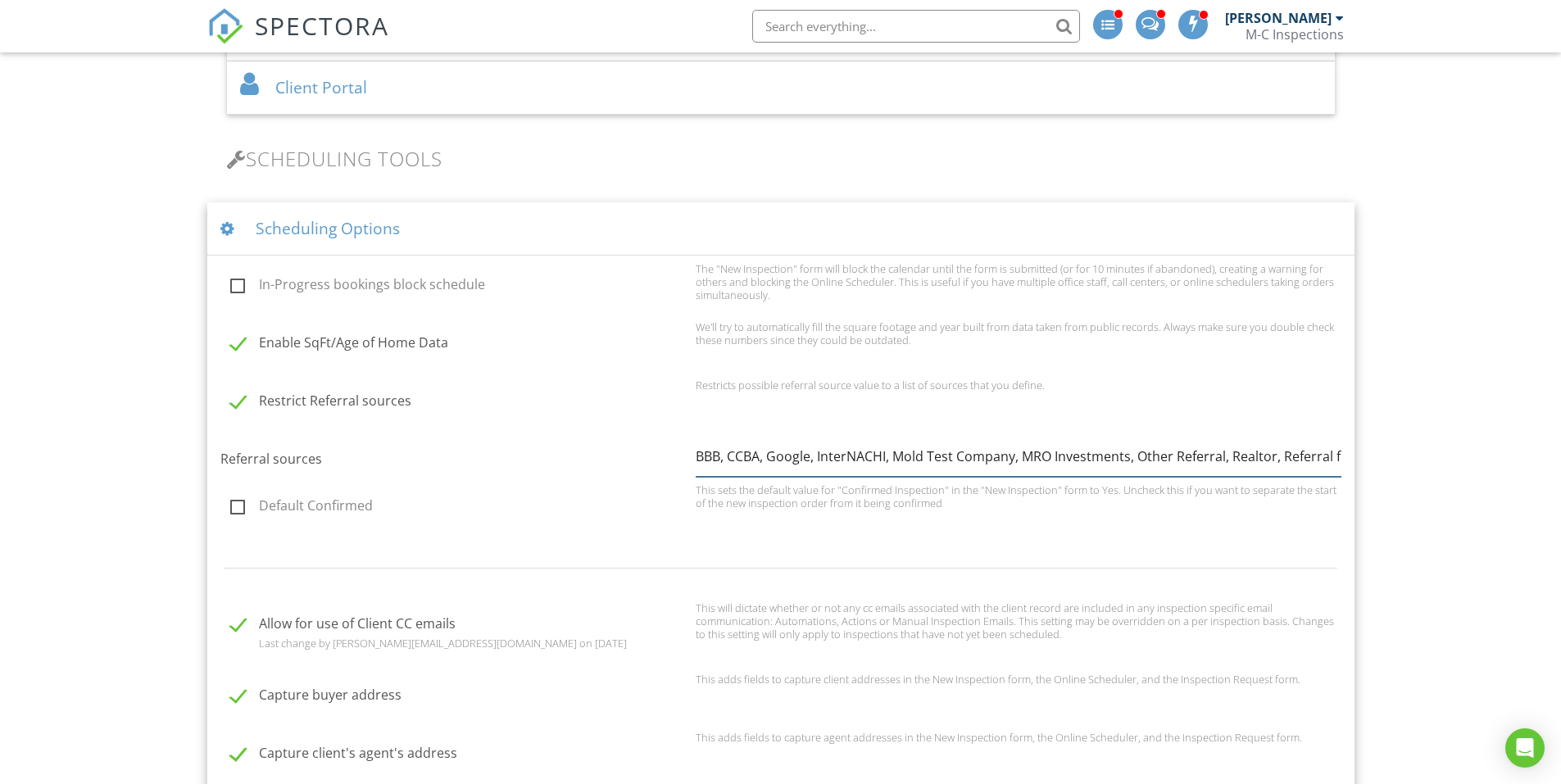
click at [768, 457] on input "BBB, CCBA, Google, InterNACHI, Mold Test Company, MRO Investments, Other Referr…" at bounding box center [1019, 457] width 645 height 40
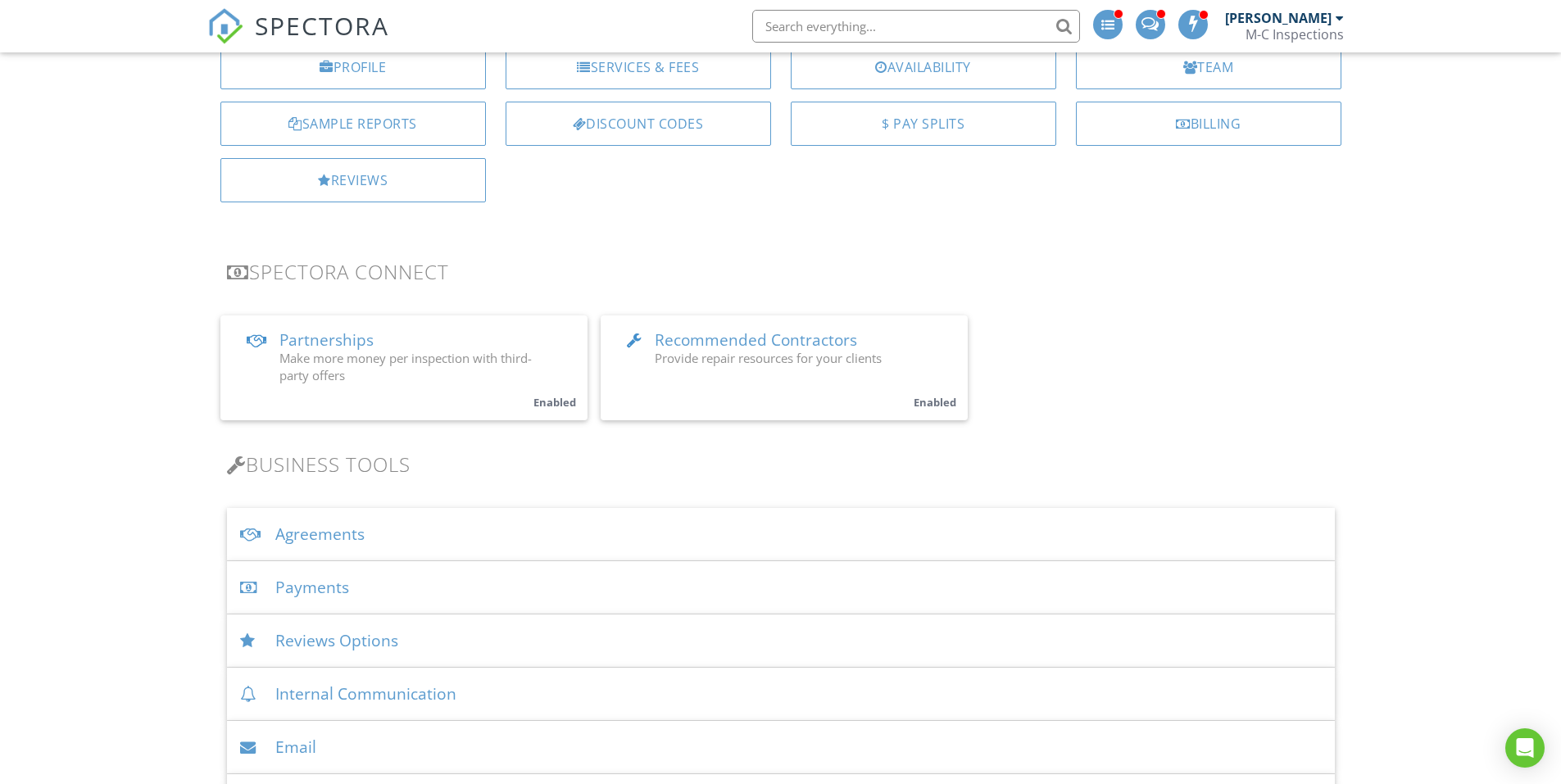
scroll to position [0, 0]
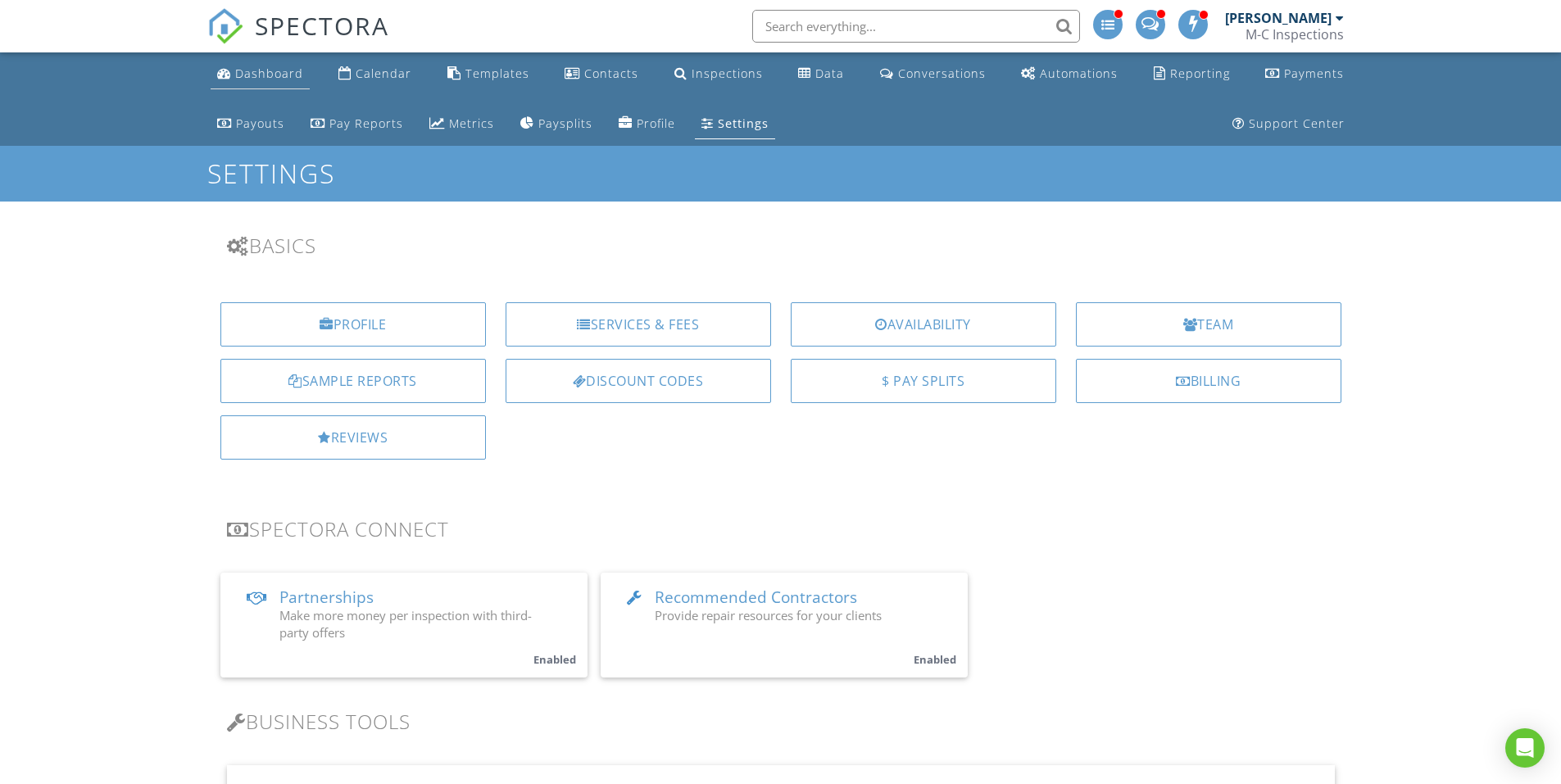
type input "BBB, CCBA, Fast Mold test Co., Granite Risk, Google, InterNACHI, Mold Test Comp…"
click at [288, 72] on div "Dashboard" at bounding box center [269, 73] width 68 height 16
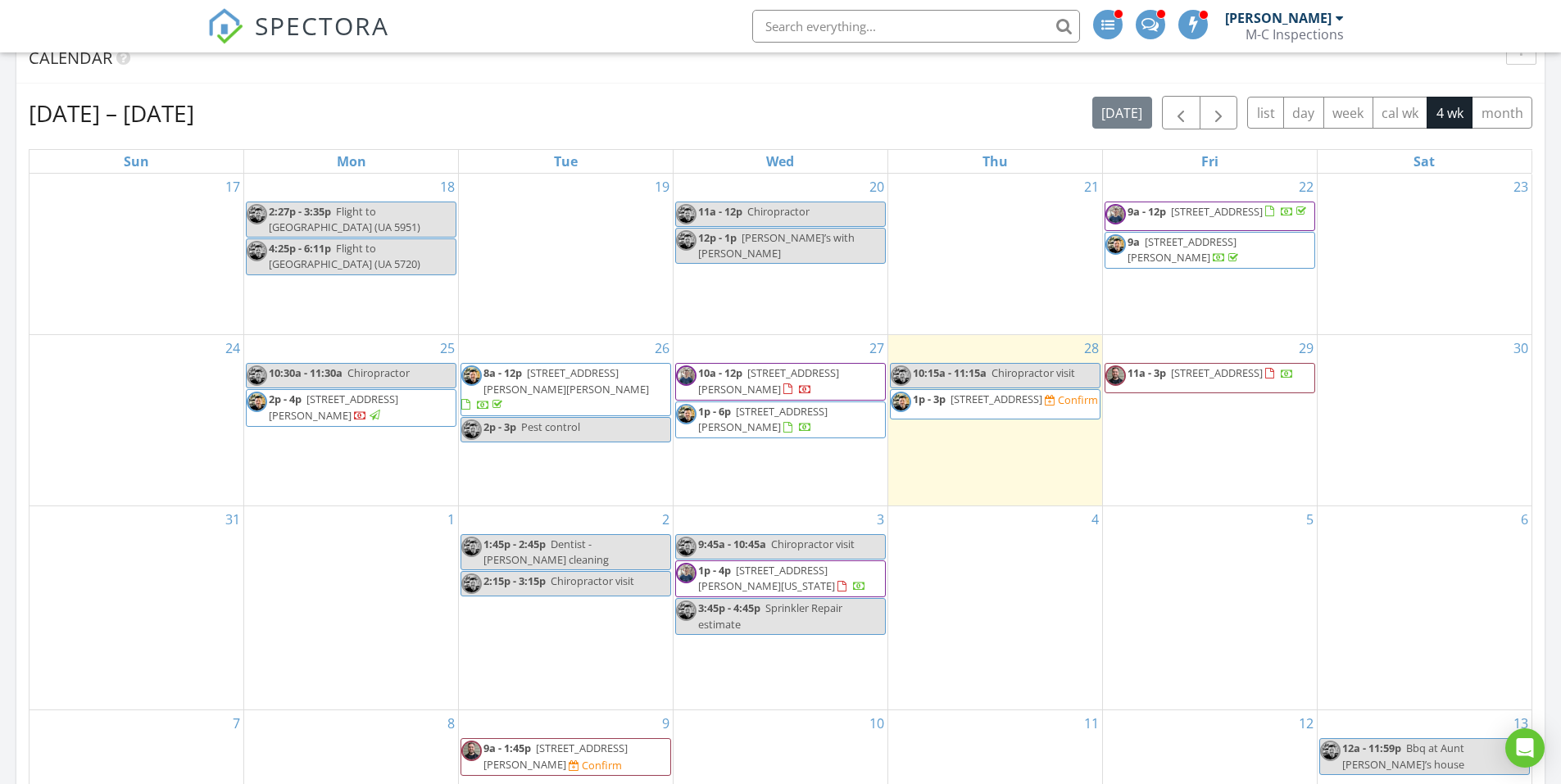
drag, startPoint x: 1005, startPoint y: 429, endPoint x: 1007, endPoint y: 416, distance: 13.2
click at [1007, 416] on span "1p - 3p 541 Harloe Ave, Pismo Beach 93449 Confirm" at bounding box center [994, 404] width 207 height 24
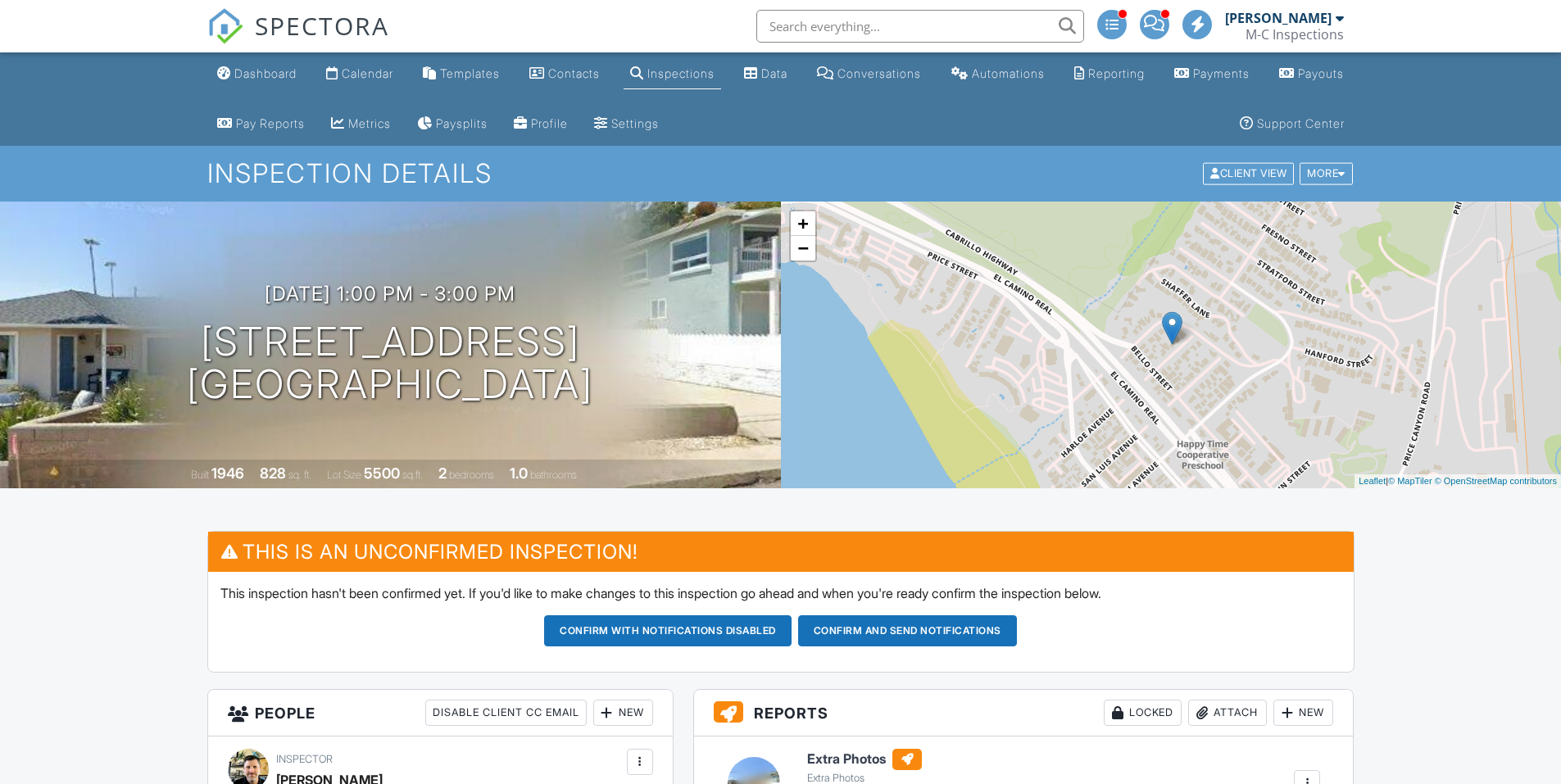
click at [650, 615] on button "Confirm with notifications disabled" at bounding box center [668, 630] width 248 height 31
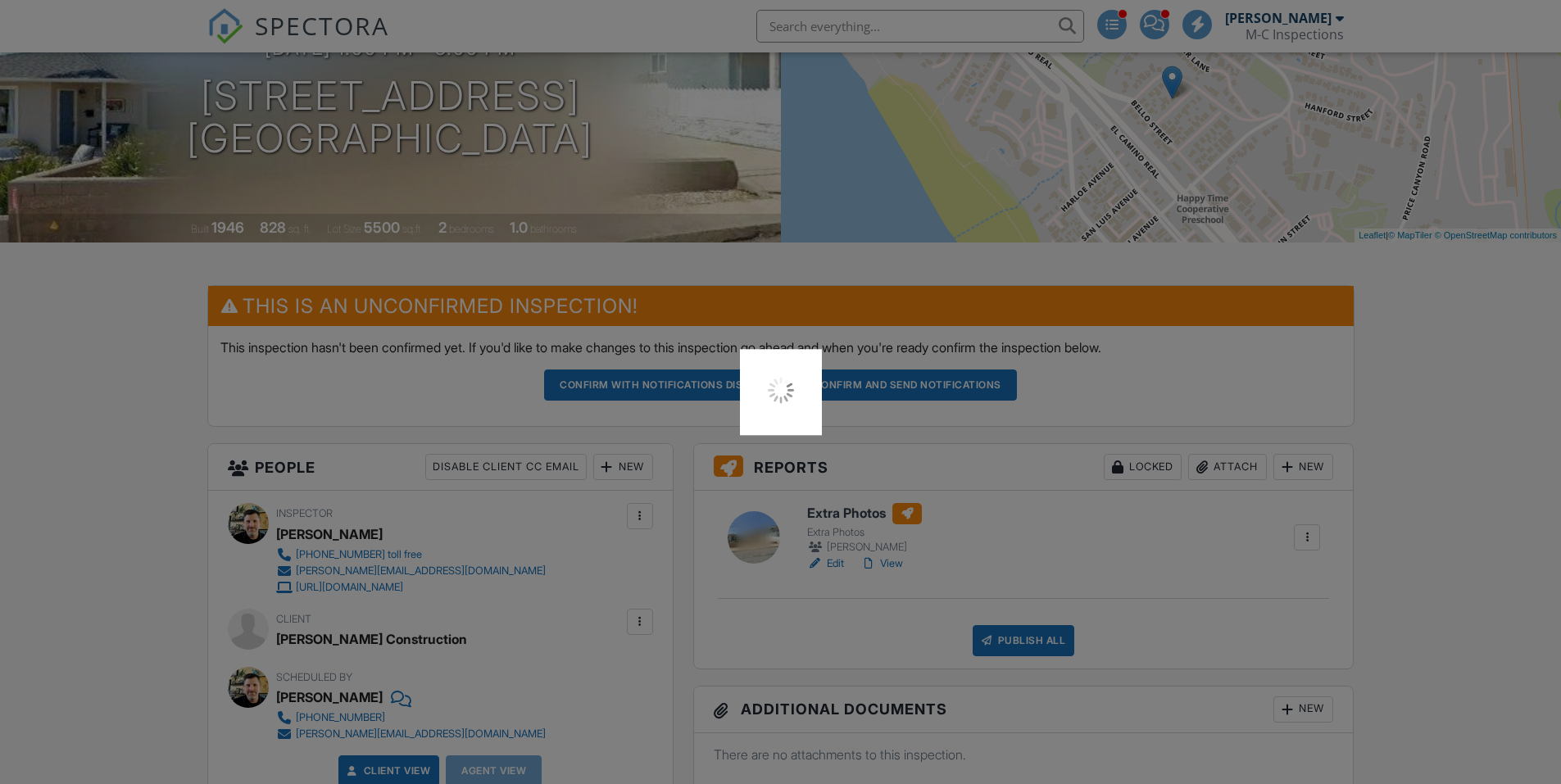
scroll to position [246, 0]
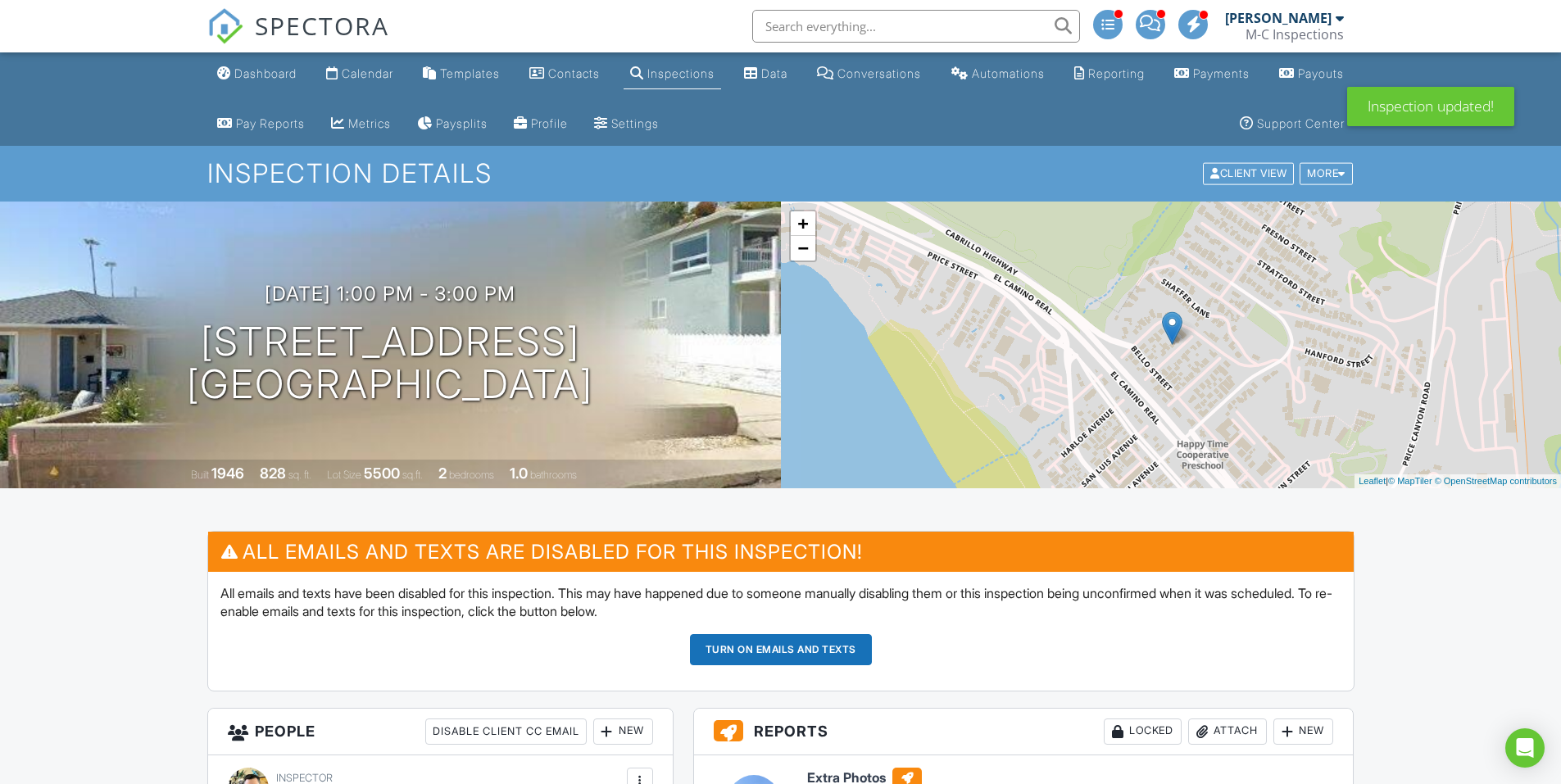
drag, startPoint x: 245, startPoint y: 85, endPoint x: 250, endPoint y: 76, distance: 10.3
click at [245, 85] on link "Dashboard" at bounding box center [257, 74] width 93 height 30
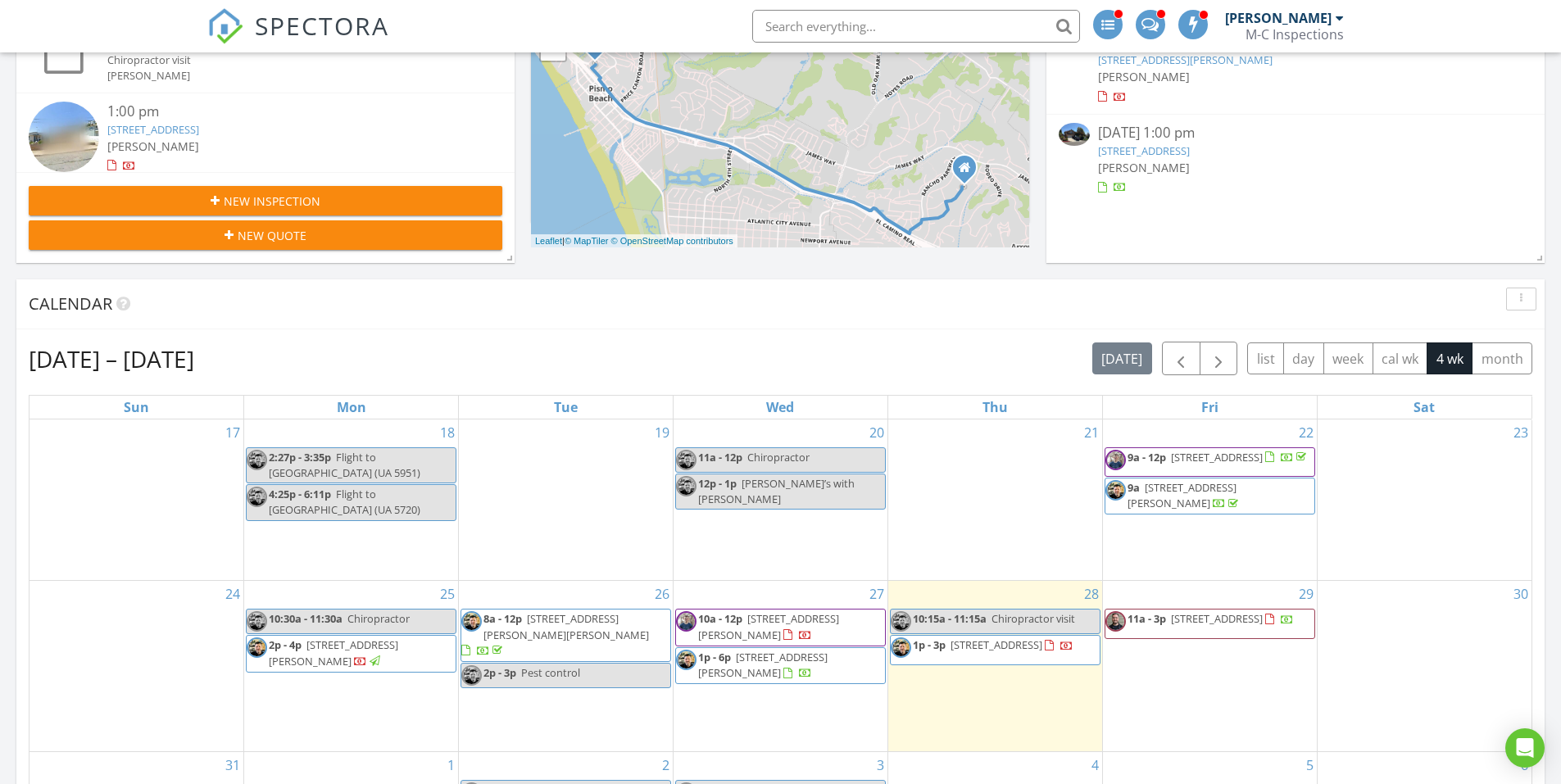
scroll to position [491, 0]
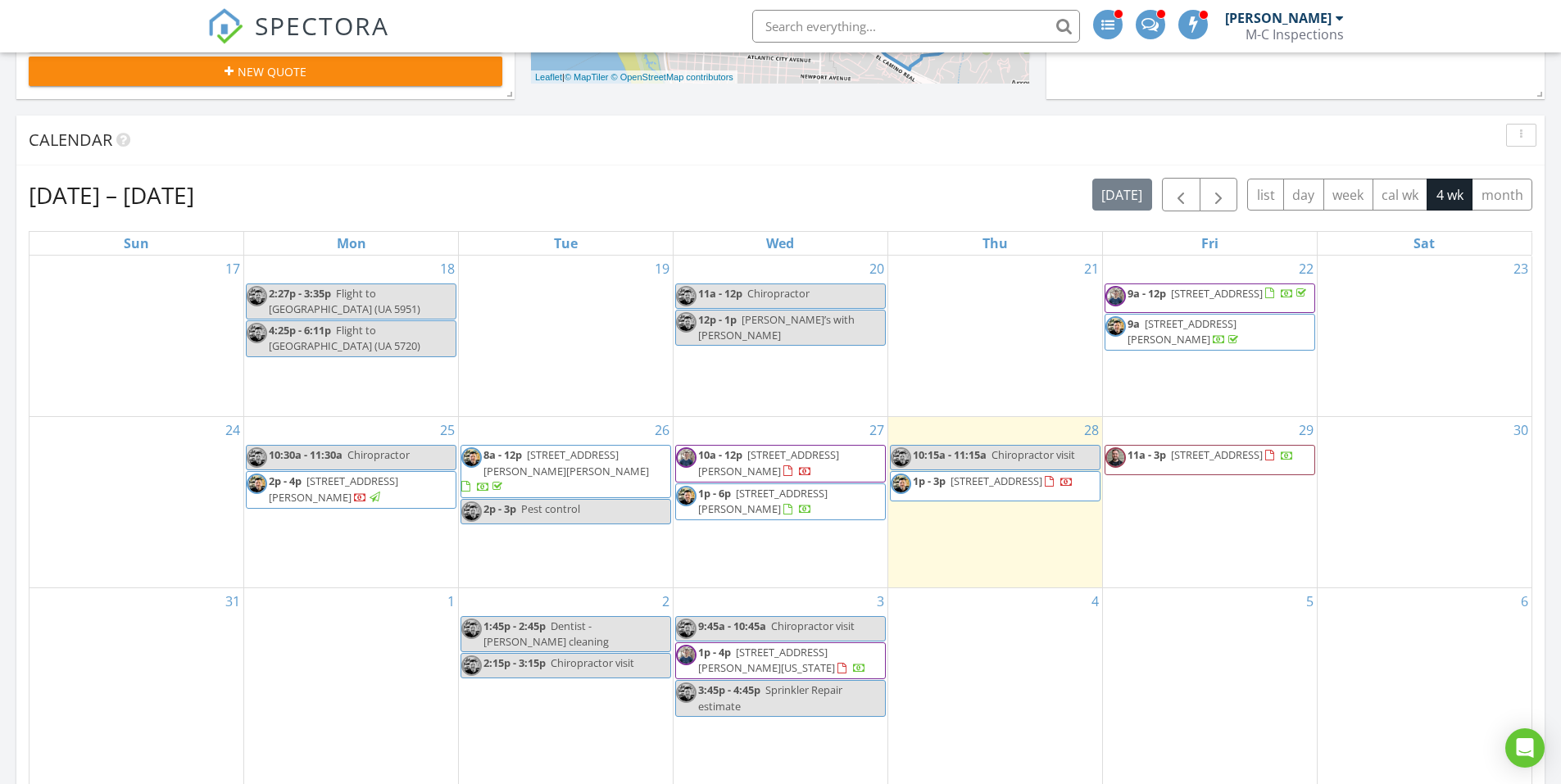
click at [822, 508] on span "1p - 6p [STREET_ADDRESS][PERSON_NAME]" at bounding box center [780, 502] width 209 height 32
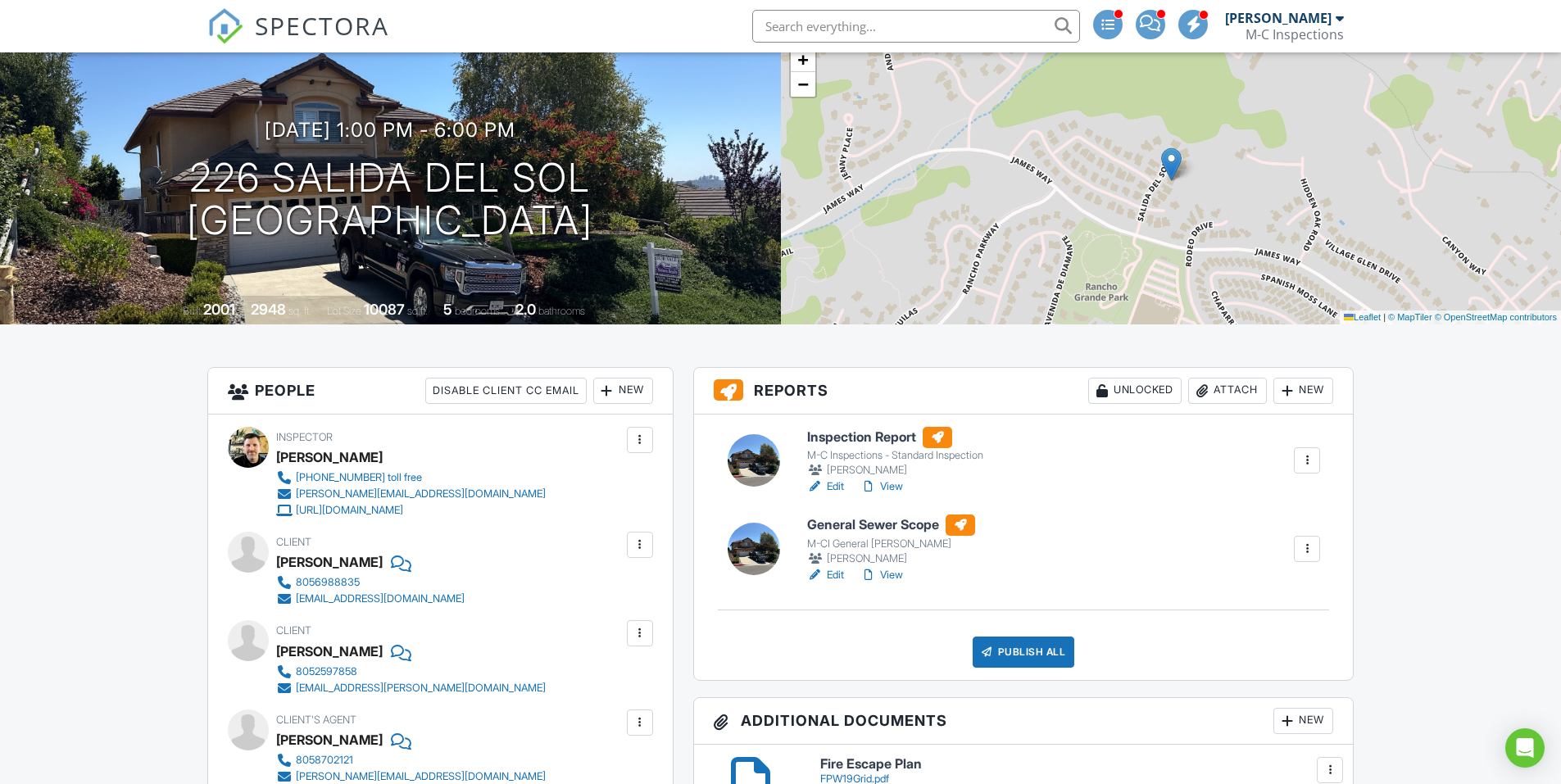
click at [833, 487] on link "Edit" at bounding box center [825, 486] width 37 height 16
